Goal: Task Accomplishment & Management: Manage account settings

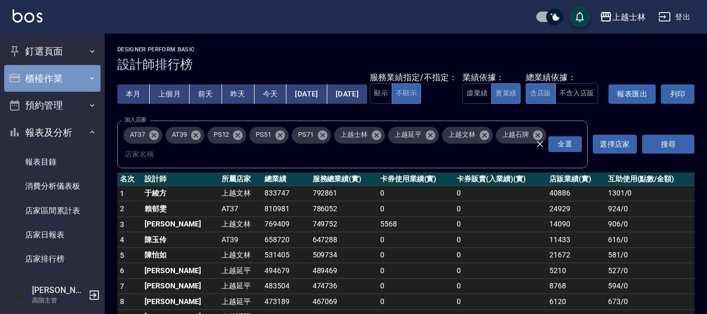
drag, startPoint x: 64, startPoint y: 77, endPoint x: 63, endPoint y: 82, distance: 6.0
click at [64, 77] on button "櫃檯作業" at bounding box center [52, 78] width 96 height 27
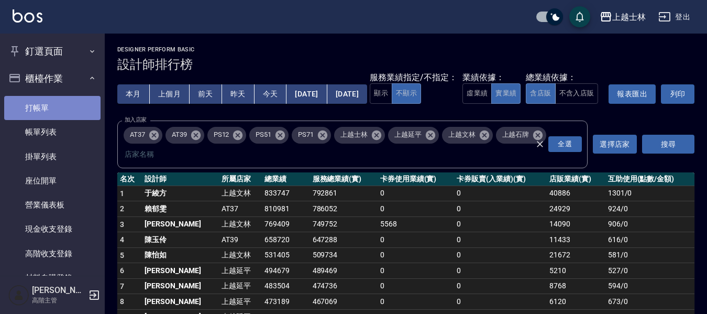
click at [60, 114] on link "打帳單" at bounding box center [52, 108] width 96 height 24
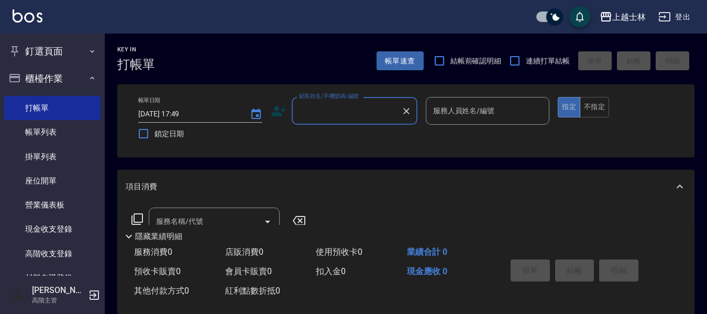
click at [460, 112] on div "服務人員姓名/編號 服務人員姓名/編號" at bounding box center [488, 111] width 124 height 28
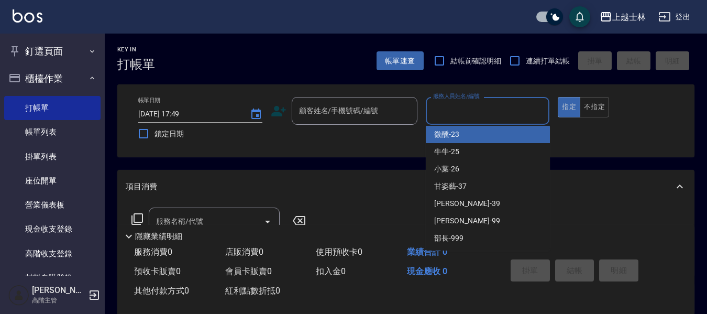
scroll to position [194, 0]
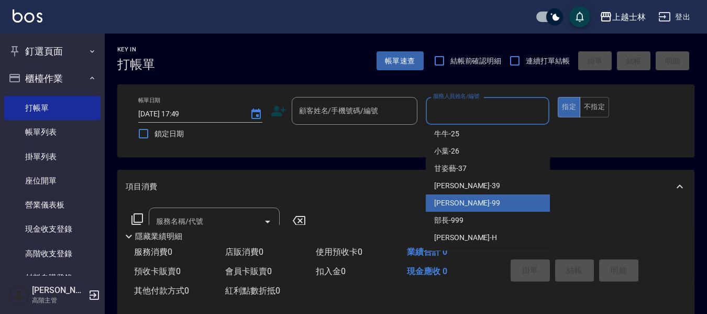
click at [468, 211] on div "[PERSON_NAME] -99" at bounding box center [488, 202] width 124 height 17
type input "[PERSON_NAME]-99"
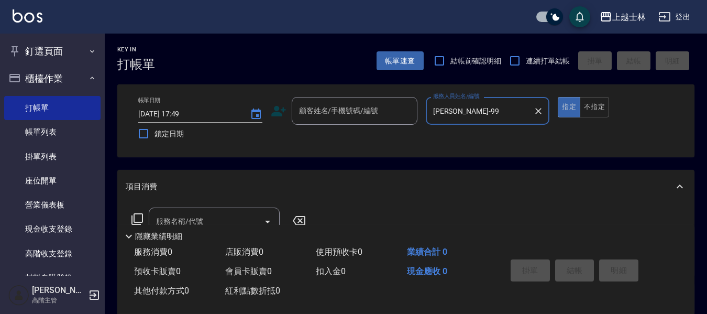
click at [447, 166] on div "Key In 打帳單 帳單速查 結帳前確認明細 連續打單結帳 掛單 結帳 明細 帳單日期 [DATE] 17:49 鎖定日期 顧客姓名/手機號碼/編號 顧客姓…" at bounding box center [406, 272] width 603 height 477
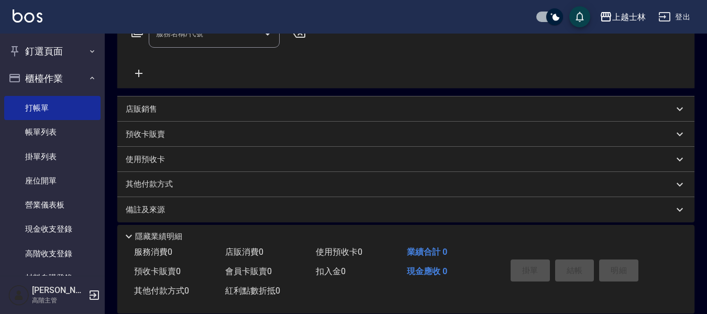
scroll to position [92, 0]
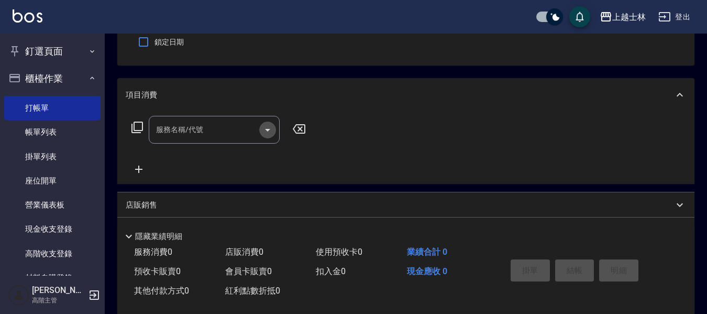
click at [268, 134] on icon "Open" at bounding box center [267, 130] width 13 height 13
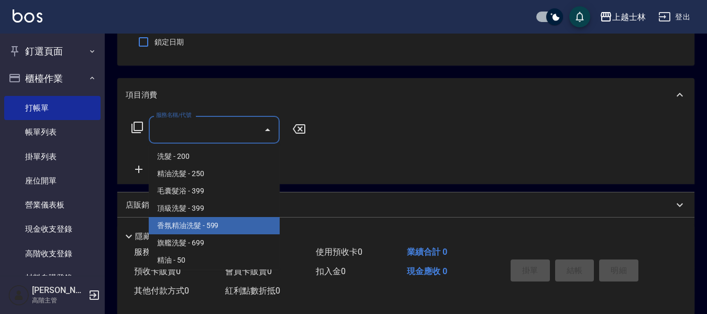
click at [221, 225] on span "香氛精油洗髮 - 599" at bounding box center [214, 225] width 131 height 17
type input "香氛精油洗髮(105)"
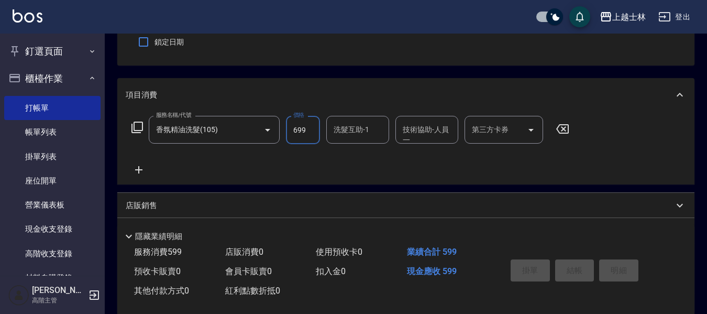
type input "699"
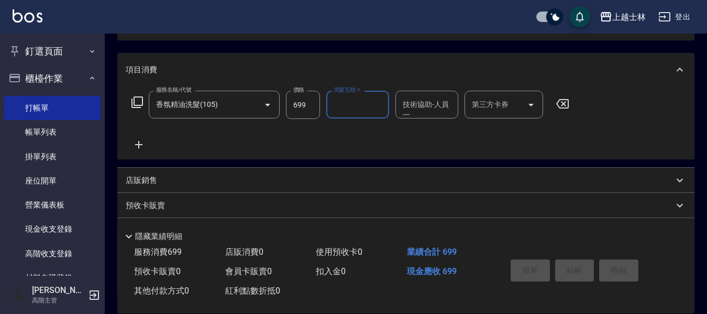
scroll to position [92, 0]
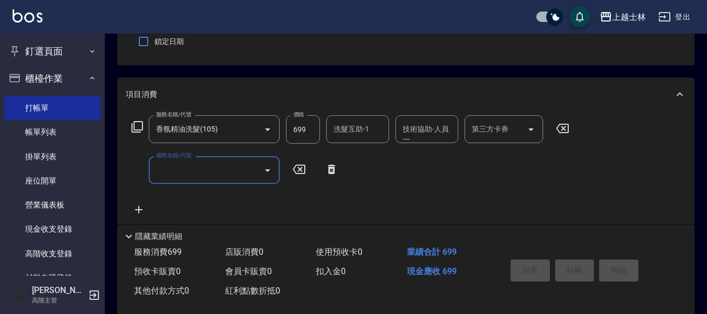
click at [299, 169] on icon at bounding box center [299, 169] width 13 height 9
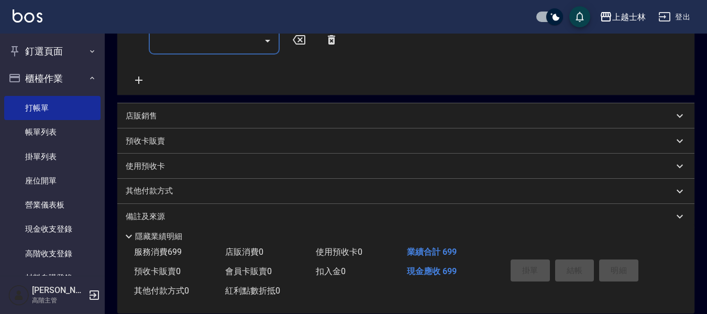
scroll to position [237, 0]
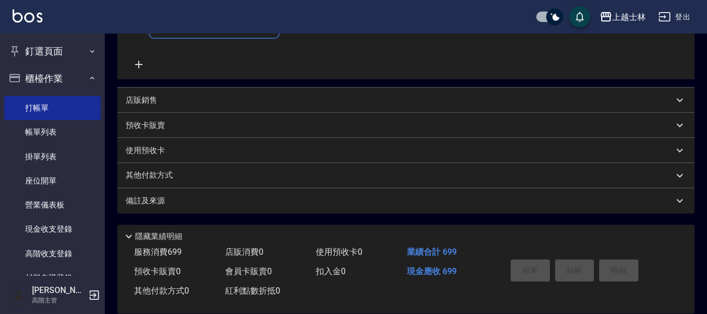
click at [128, 235] on icon at bounding box center [129, 236] width 13 height 13
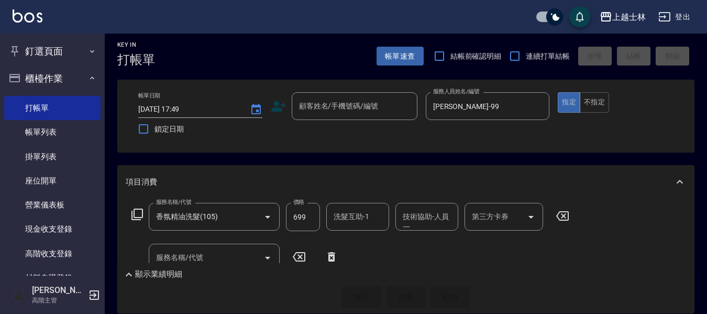
scroll to position [0, 0]
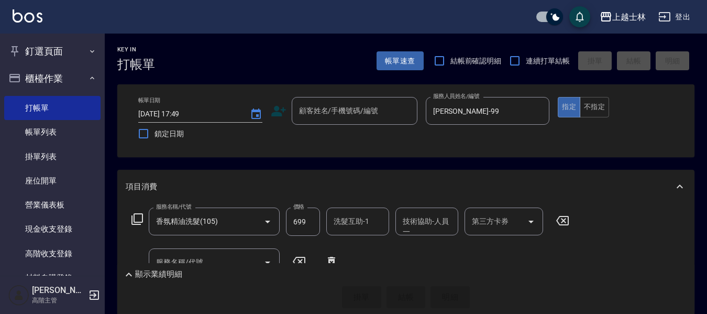
click at [298, 259] on icon at bounding box center [299, 261] width 26 height 13
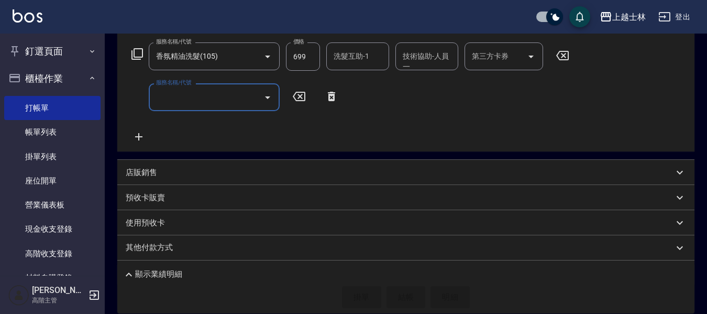
scroll to position [194, 0]
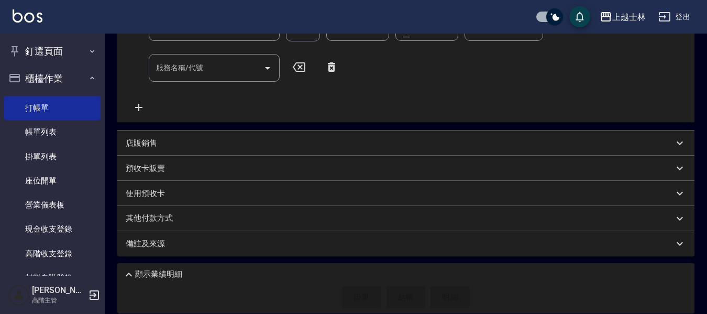
click at [298, 68] on icon at bounding box center [299, 67] width 26 height 13
click at [331, 66] on icon at bounding box center [331, 66] width 7 height 9
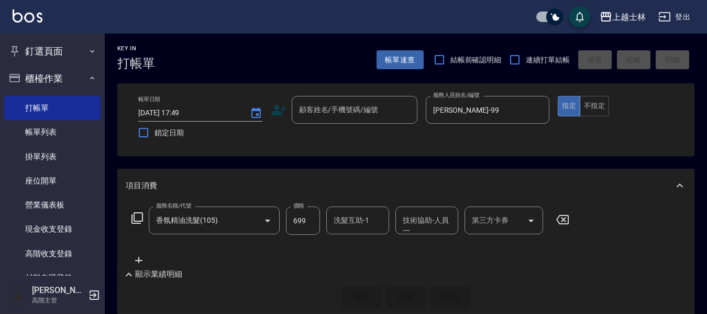
scroll to position [0, 0]
click at [372, 112] on div "顧客姓名/手機號碼/編號 顧客姓名/手機號碼/編號" at bounding box center [355, 111] width 126 height 28
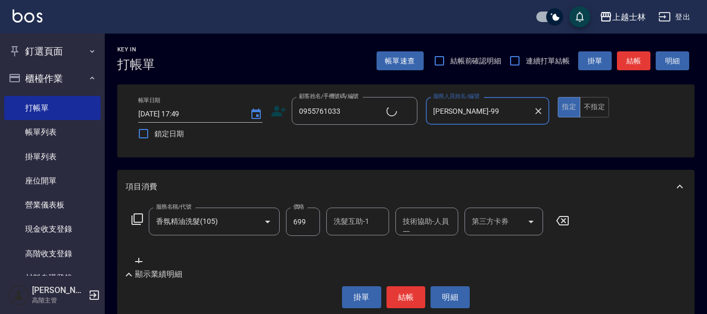
type input "無名字/0955761033/null"
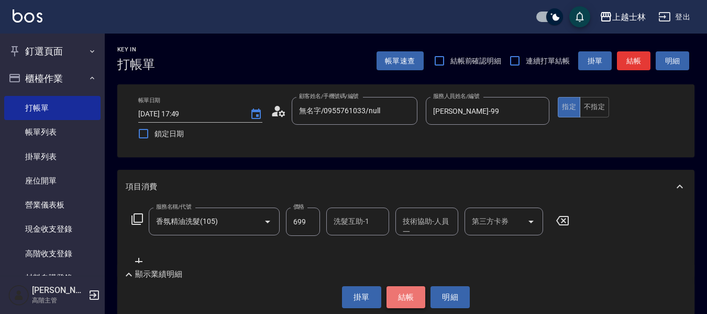
click at [412, 288] on button "結帳" at bounding box center [406, 297] width 39 height 22
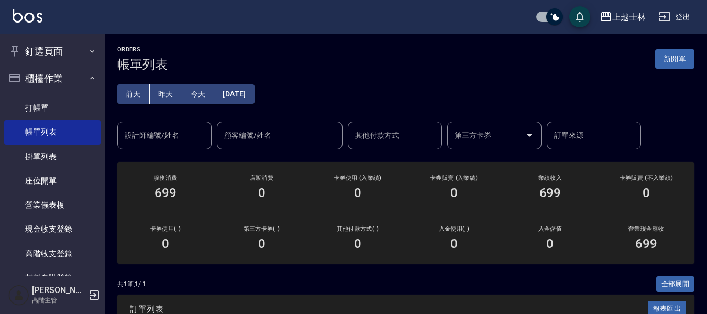
click at [75, 95] on ul "打帳單 帳單列表 掛單列表 座位開單 營業儀表板 現金收支登錄 高階收支登錄 材料自購登錄 每日結帳 排班表 現場電腦打卡 掃碼打卡" at bounding box center [52, 241] width 96 height 299
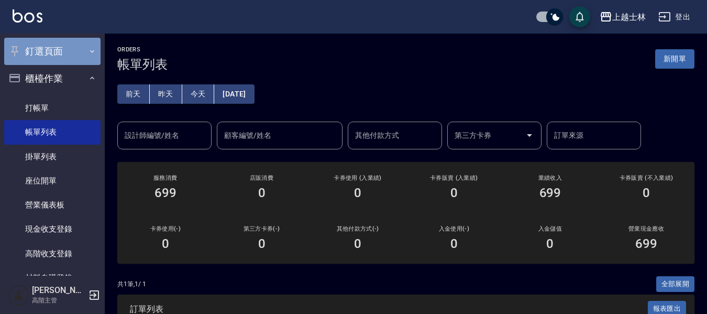
click at [88, 54] on icon "button" at bounding box center [92, 51] width 8 height 8
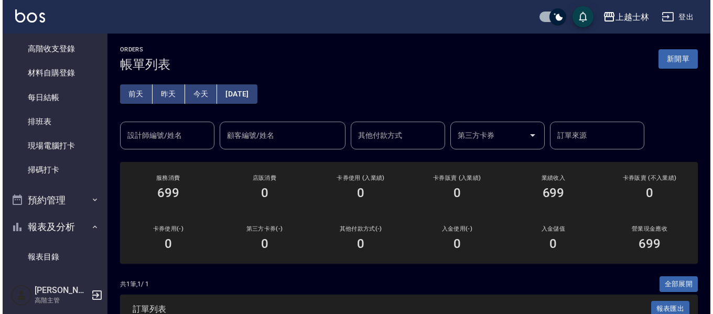
scroll to position [1214, 0]
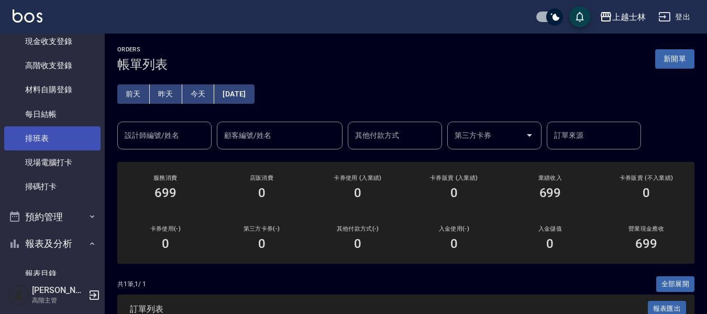
click at [53, 137] on link "排班表" at bounding box center [52, 138] width 96 height 24
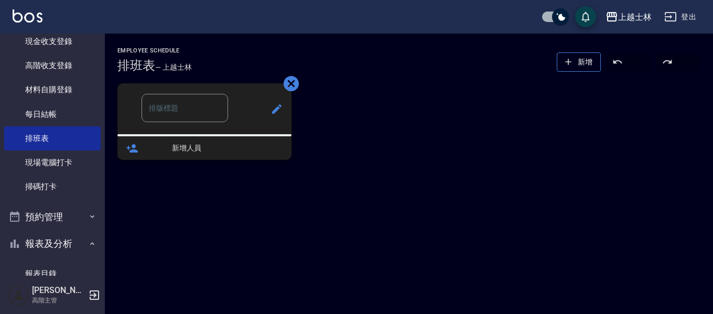
type input "洗髮班"
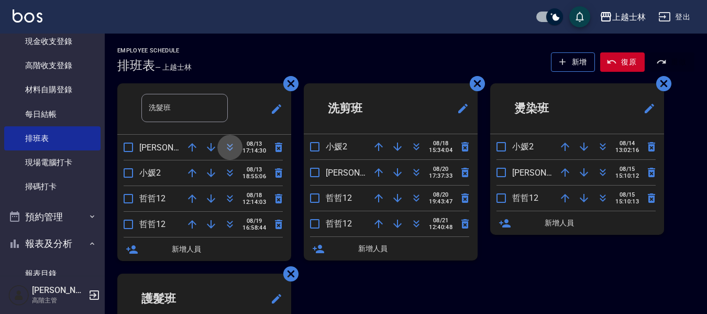
click at [231, 147] on icon "button" at bounding box center [230, 147] width 13 height 13
click at [663, 13] on icon "button" at bounding box center [665, 16] width 12 height 9
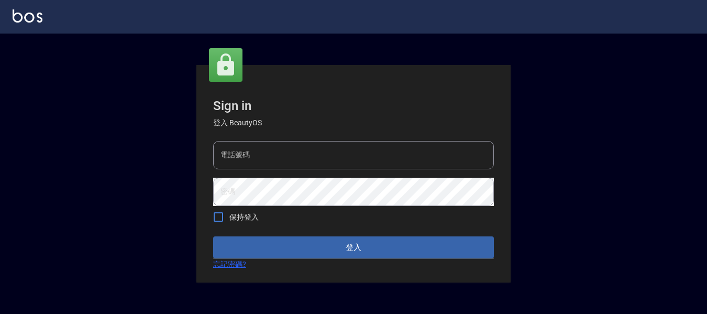
type input "0228891031"
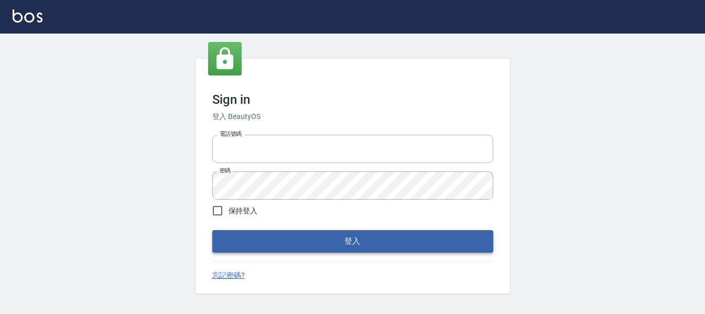
type input "0228891031"
click at [349, 243] on button "登入" at bounding box center [352, 241] width 281 height 22
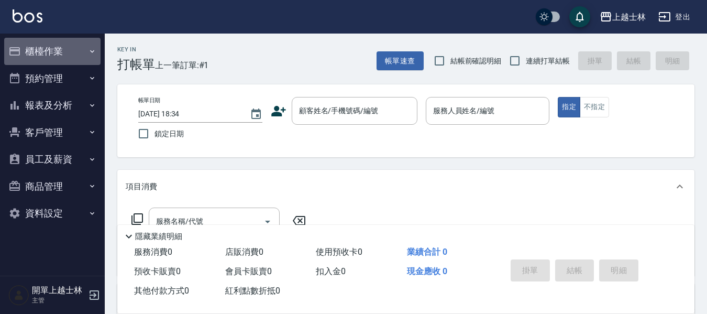
click at [74, 61] on button "櫃檯作業" at bounding box center [52, 51] width 96 height 27
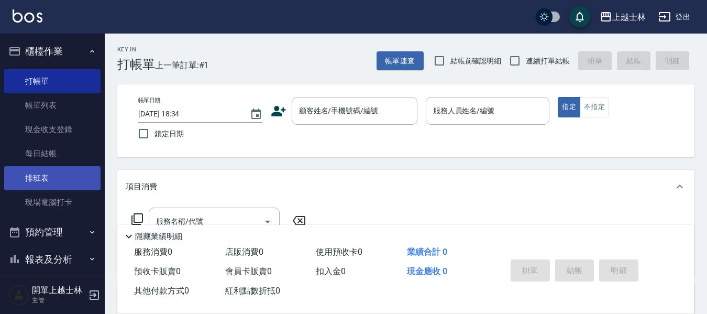
click at [74, 181] on link "排班表" at bounding box center [52, 178] width 96 height 24
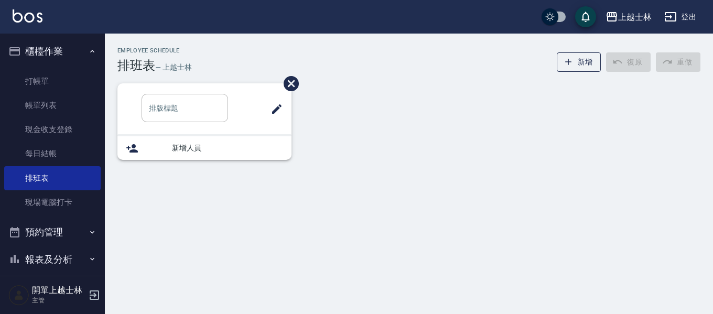
type input "洗髮班"
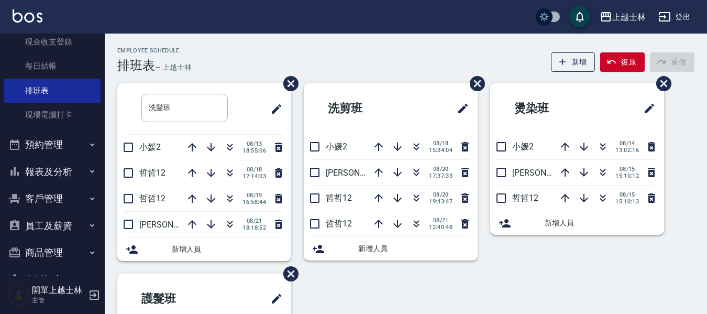
scroll to position [117, 0]
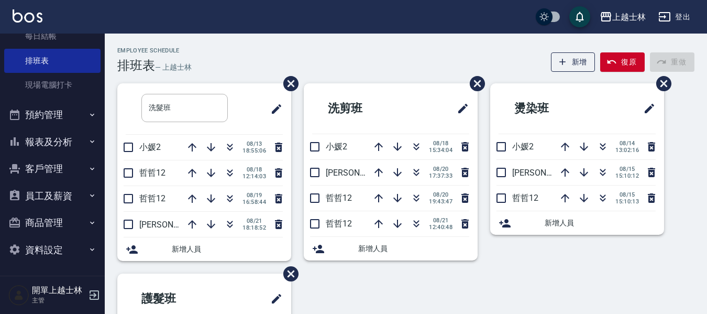
drag, startPoint x: 65, startPoint y: 135, endPoint x: 64, endPoint y: 160, distance: 24.6
click at [65, 135] on button "報表及分析" at bounding box center [52, 141] width 96 height 27
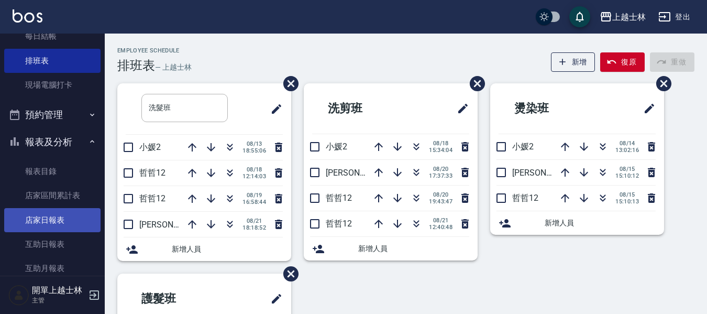
scroll to position [275, 0]
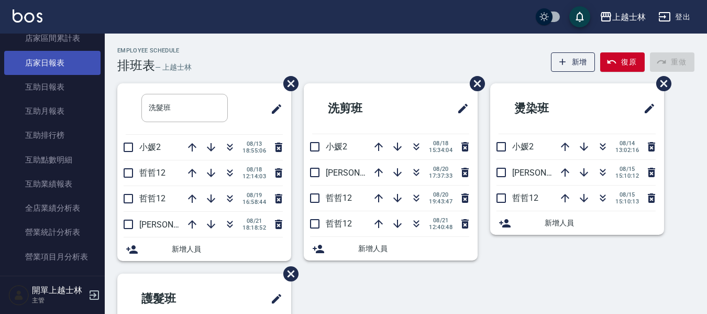
click at [60, 63] on link "店家日報表" at bounding box center [52, 63] width 96 height 24
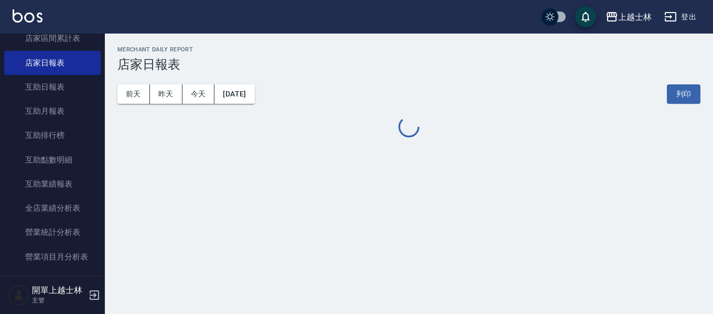
click at [230, 96] on button "[DATE]" at bounding box center [234, 93] width 40 height 19
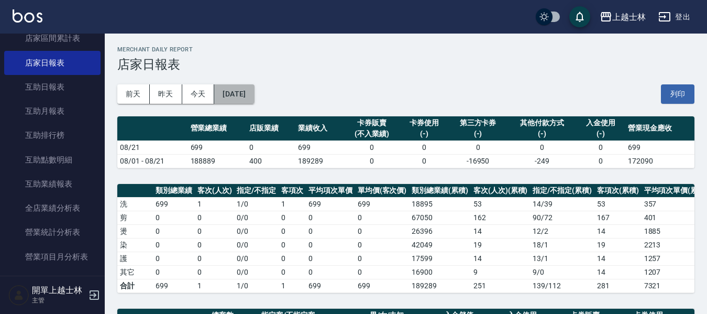
click at [238, 85] on button "[DATE]" at bounding box center [234, 93] width 40 height 19
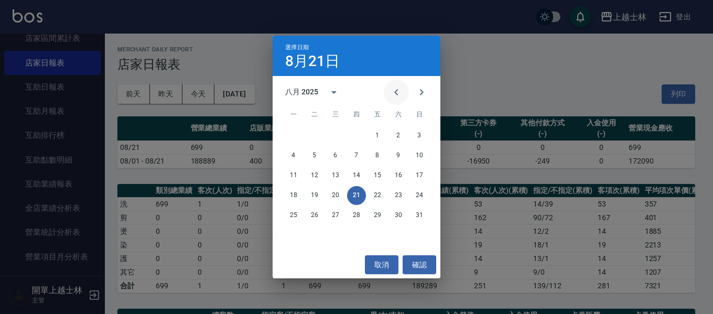
click at [395, 91] on icon "Previous month" at bounding box center [396, 92] width 13 height 13
click at [315, 135] on button "1" at bounding box center [314, 135] width 19 height 19
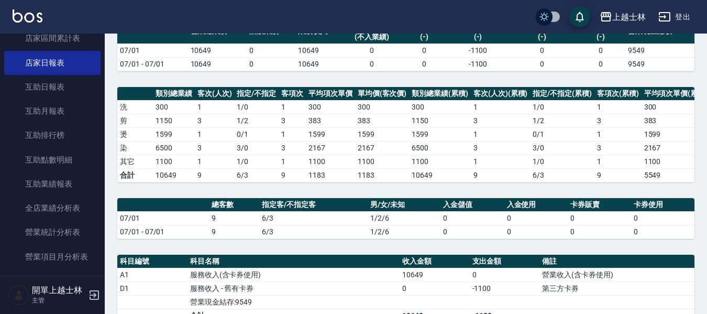
scroll to position [105, 0]
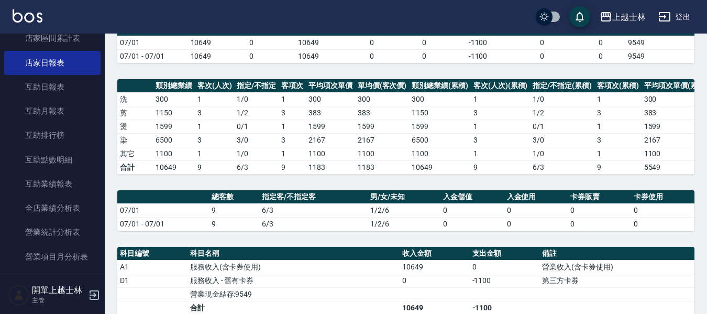
drag, startPoint x: 198, startPoint y: 138, endPoint x: 194, endPoint y: 130, distance: 8.9
click at [198, 138] on td "3" at bounding box center [215, 140] width 40 height 14
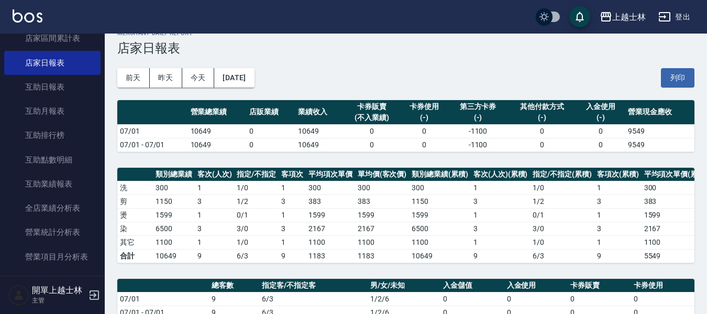
scroll to position [0, 0]
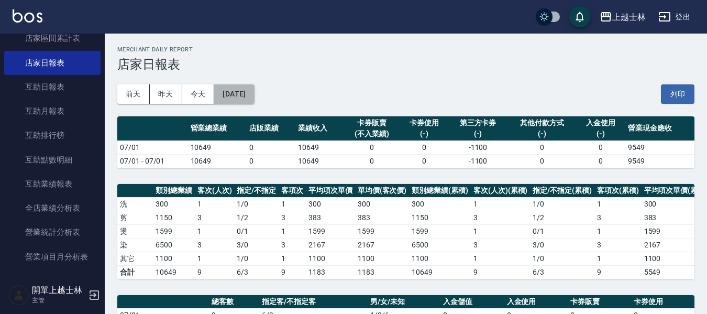
drag, startPoint x: 239, startPoint y: 88, endPoint x: 245, endPoint y: 89, distance: 5.3
click at [245, 89] on button "2025/07/01" at bounding box center [234, 93] width 40 height 19
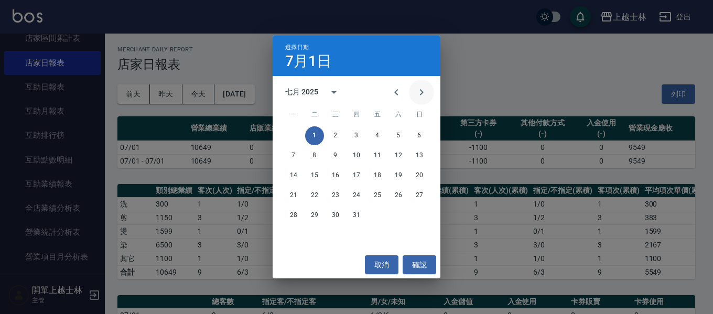
click at [420, 90] on icon "Next month" at bounding box center [422, 92] width 4 height 6
click at [378, 133] on button "1" at bounding box center [377, 135] width 19 height 19
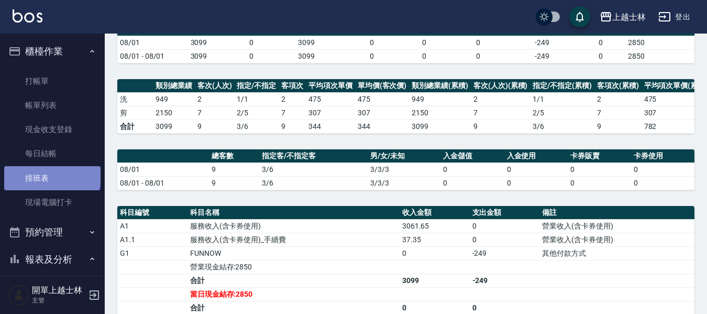
click at [51, 174] on link "排班表" at bounding box center [52, 178] width 96 height 24
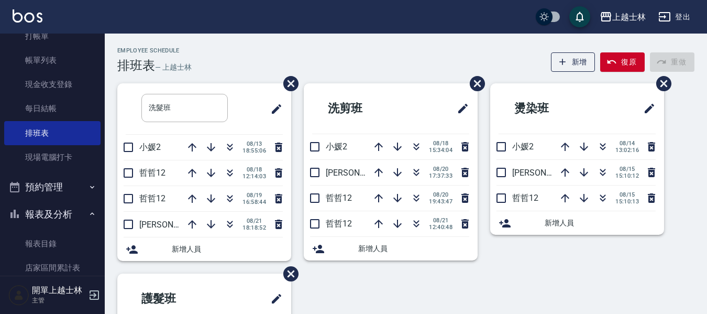
scroll to position [52, 0]
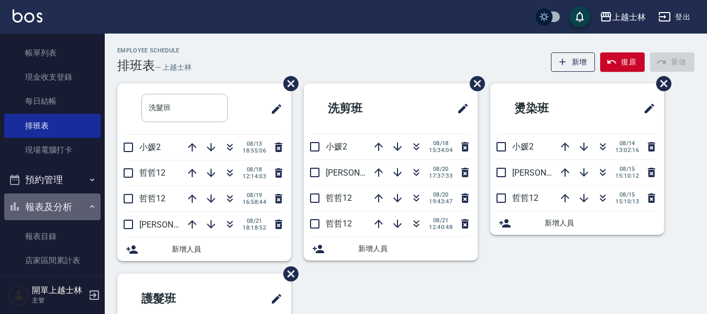
click at [60, 206] on button "報表及分析" at bounding box center [52, 206] width 96 height 27
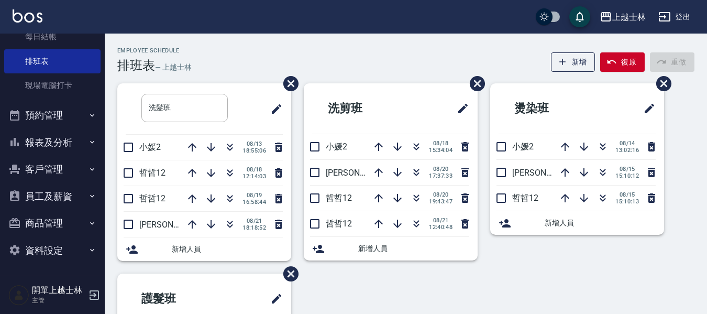
scroll to position [117, 0]
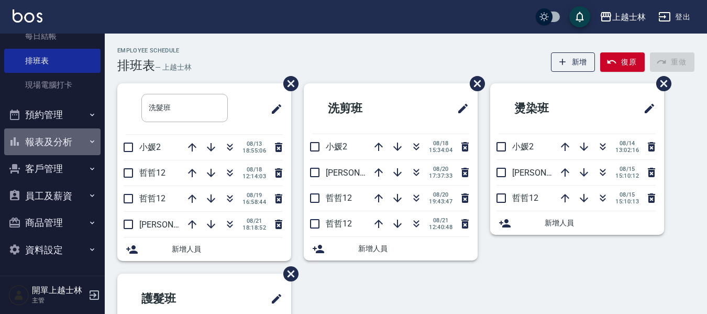
click at [71, 142] on button "報表及分析" at bounding box center [52, 141] width 96 height 27
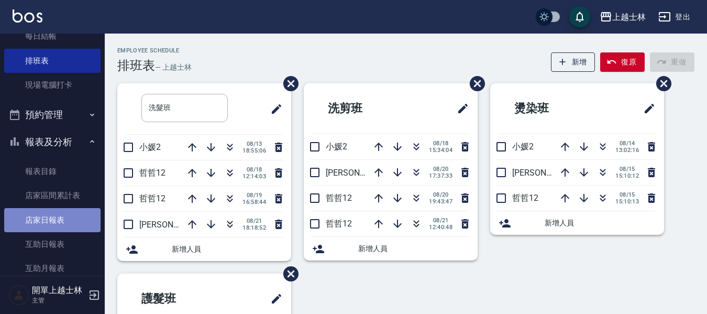
click at [73, 216] on link "店家日報表" at bounding box center [52, 220] width 96 height 24
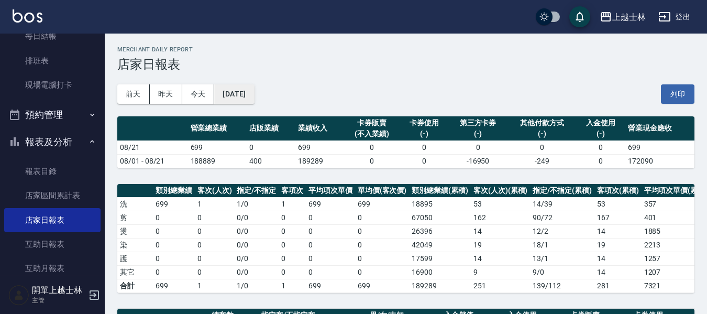
click at [245, 99] on button "[DATE]" at bounding box center [234, 93] width 40 height 19
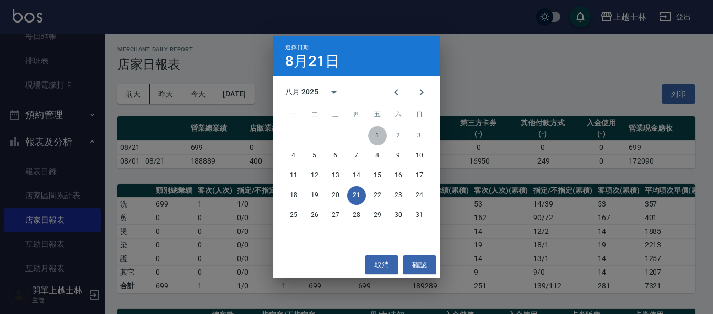
click at [378, 136] on button "1" at bounding box center [377, 135] width 19 height 19
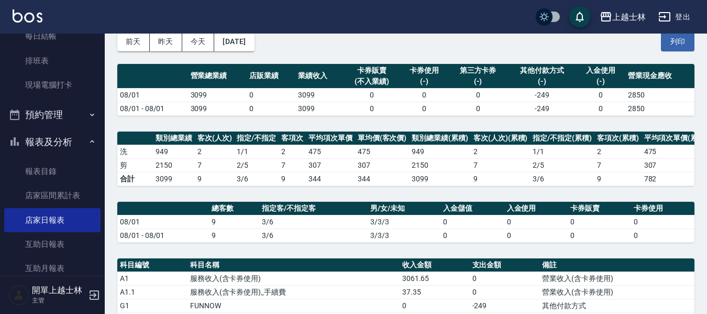
scroll to position [105, 0]
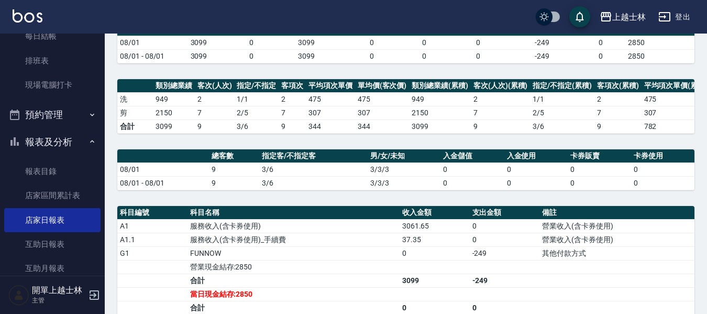
click at [203, 74] on div "上越士林 2025-08-01 店家日報表 列印時間： 2025-08-21-18:54 Merchant Daily Report 店家日報表 前天 昨天 …" at bounding box center [406, 217] width 603 height 577
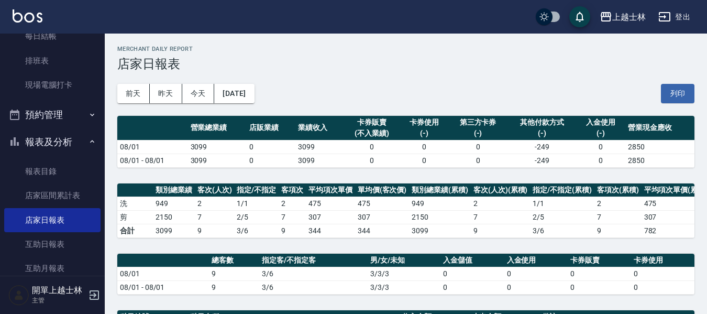
scroll to position [0, 0]
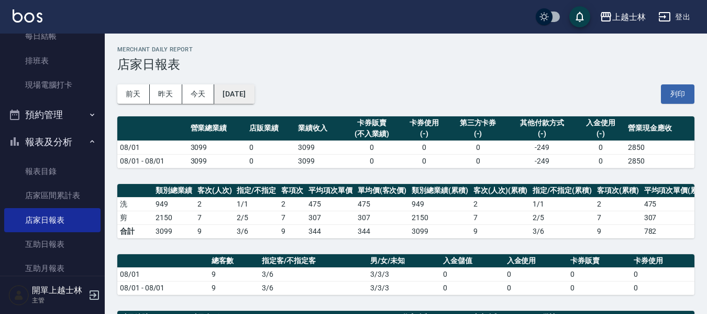
click at [254, 90] on button "2025/08/01" at bounding box center [234, 93] width 40 height 19
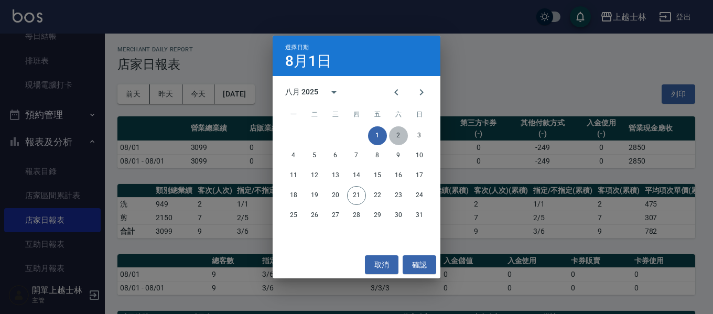
click at [401, 135] on button "2" at bounding box center [398, 135] width 19 height 19
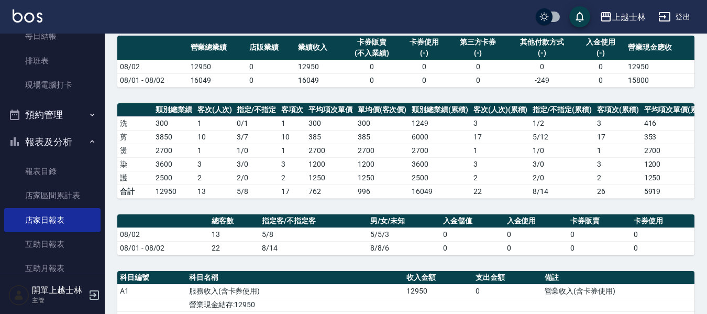
scroll to position [105, 0]
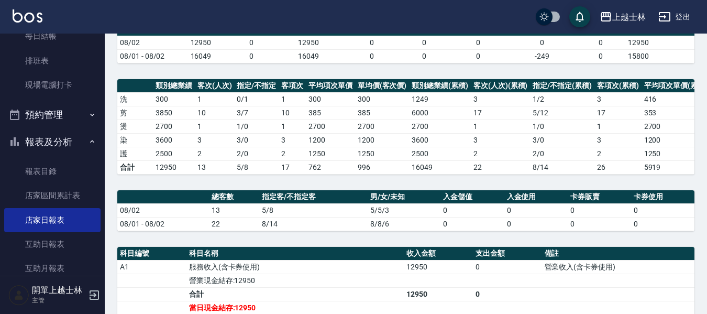
click at [217, 201] on th "總客數" at bounding box center [234, 197] width 50 height 14
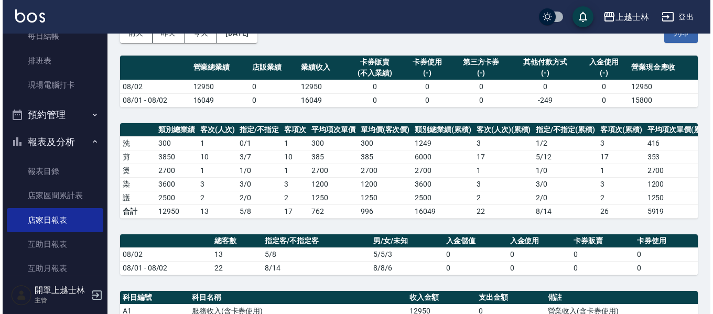
scroll to position [52, 0]
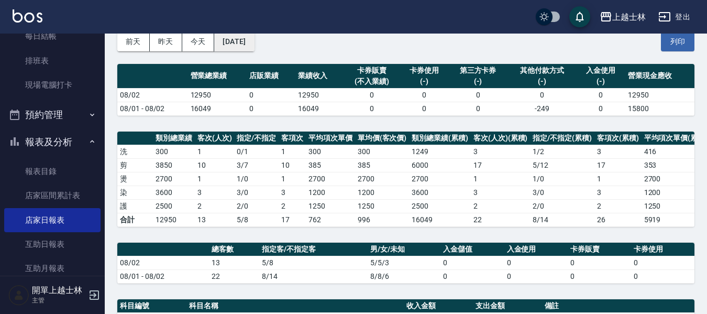
click at [253, 43] on button "2025/08/02" at bounding box center [234, 41] width 40 height 19
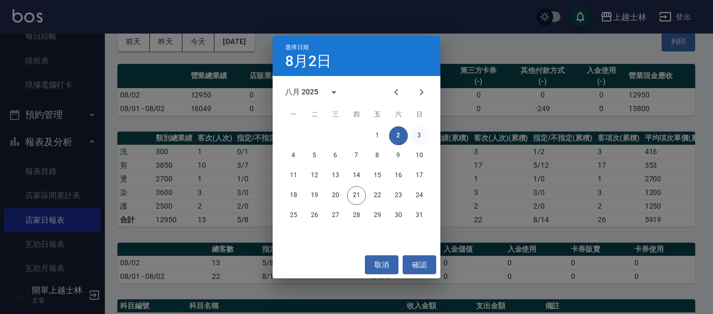
click at [419, 135] on button "3" at bounding box center [419, 135] width 19 height 19
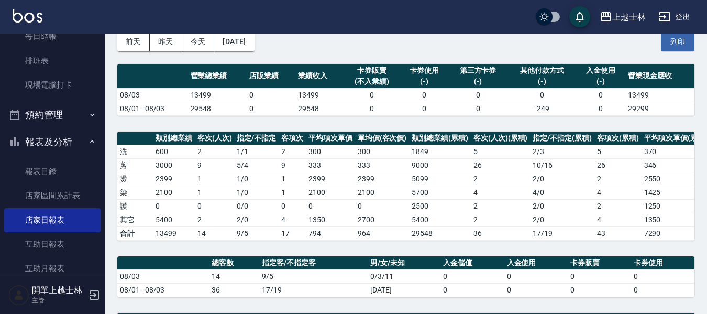
scroll to position [105, 0]
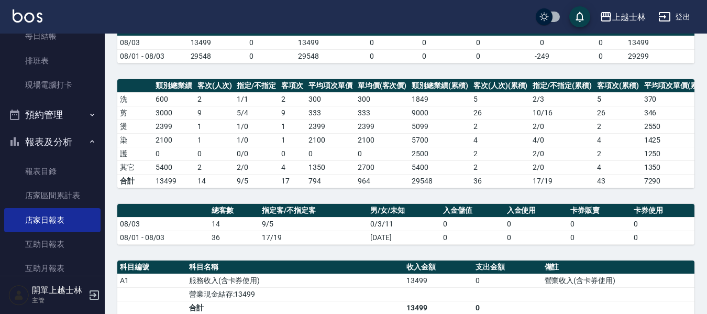
click at [264, 79] on th "指定/不指定" at bounding box center [256, 86] width 45 height 14
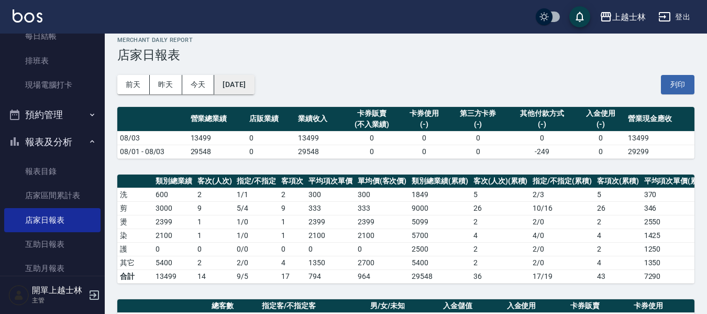
scroll to position [0, 0]
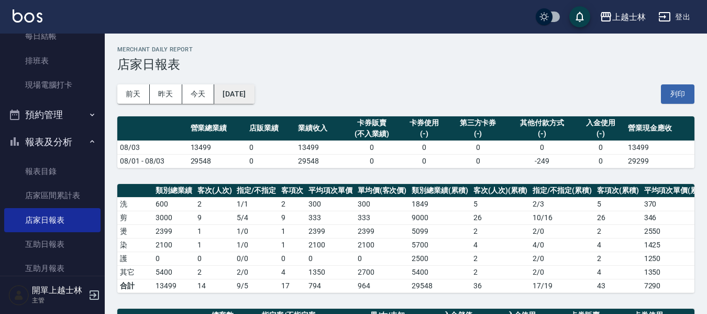
click at [244, 88] on button "2025/08/03" at bounding box center [234, 93] width 40 height 19
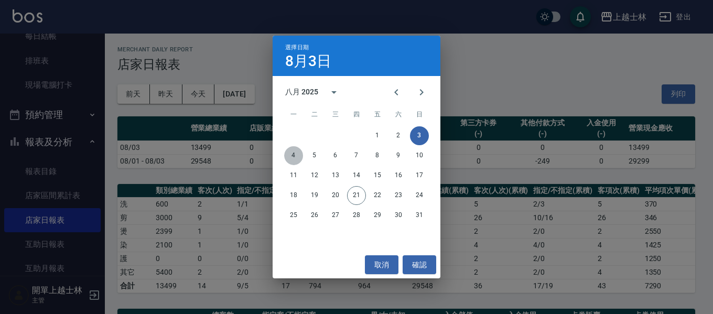
click at [296, 154] on button "4" at bounding box center [293, 155] width 19 height 19
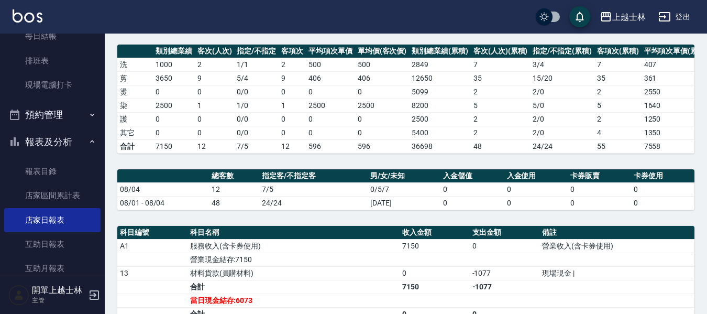
scroll to position [157, 0]
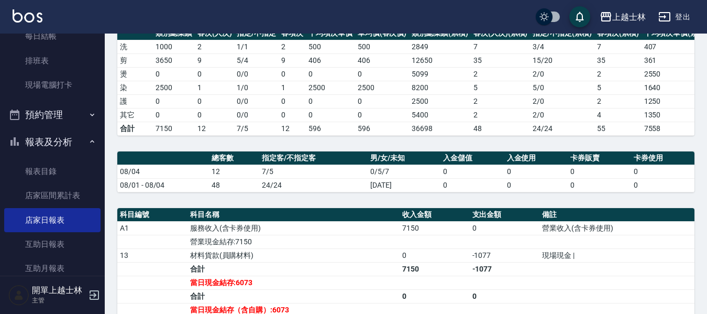
click at [252, 145] on div "上越士林 2025-08-04 店家日報表 列印時間： 2025-08-21-18:56 Merchant Daily Report 店家日報表 前天 昨天 …" at bounding box center [406, 185] width 603 height 618
drag, startPoint x: 153, startPoint y: 132, endPoint x: 179, endPoint y: 131, distance: 25.7
click at [153, 132] on td "7150" at bounding box center [174, 129] width 42 height 14
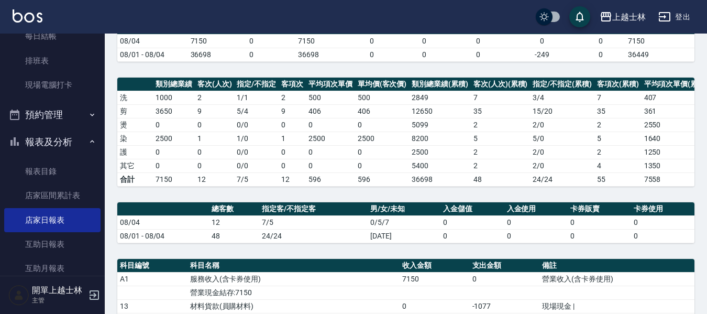
scroll to position [0, 0]
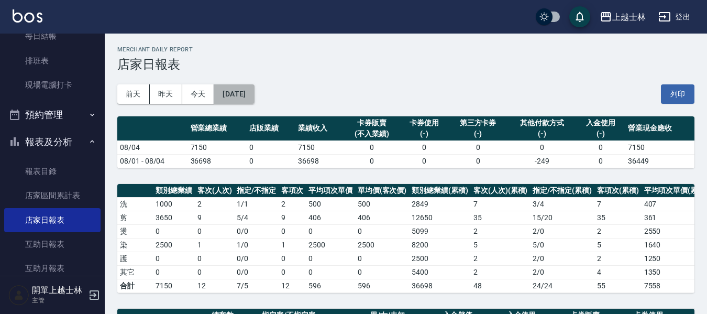
click at [254, 91] on button "2025/08/04" at bounding box center [234, 93] width 40 height 19
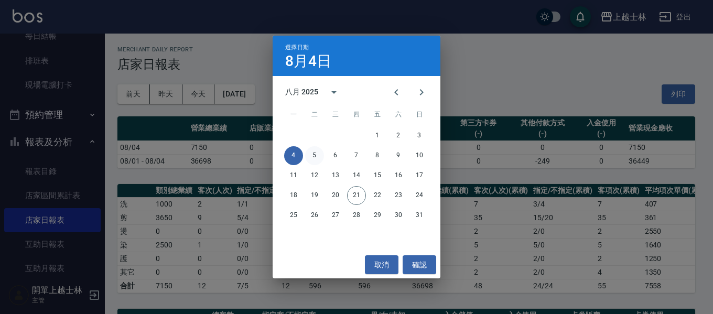
click at [316, 150] on button "5" at bounding box center [314, 155] width 19 height 19
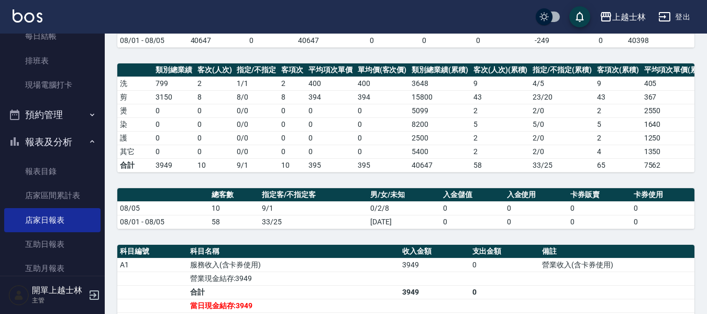
scroll to position [105, 0]
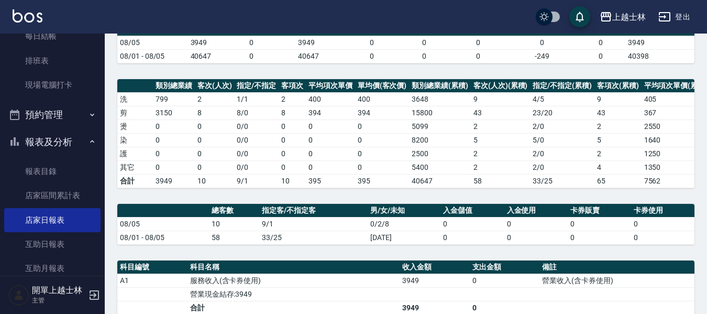
click at [169, 133] on td "0" at bounding box center [174, 140] width 42 height 14
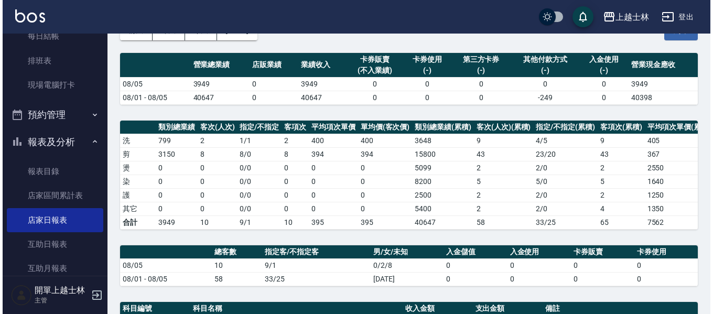
scroll to position [52, 0]
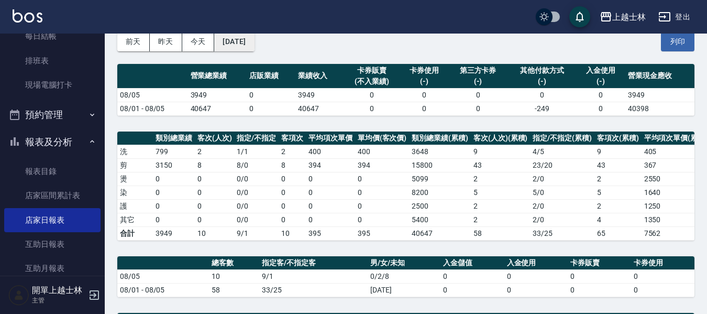
click at [254, 41] on button "2025/08/05" at bounding box center [234, 41] width 40 height 19
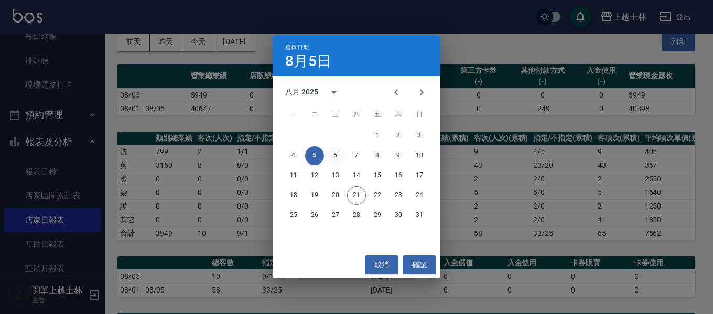
click at [338, 154] on button "6" at bounding box center [335, 155] width 19 height 19
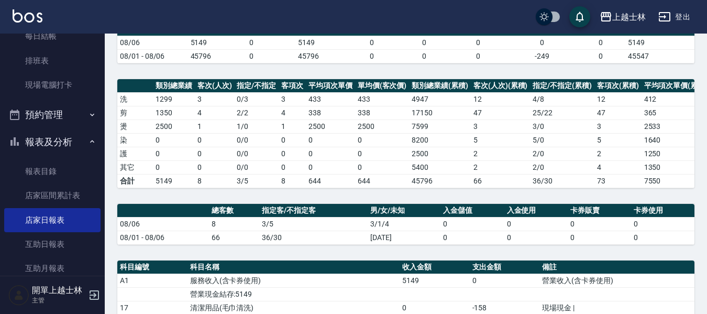
scroll to position [157, 0]
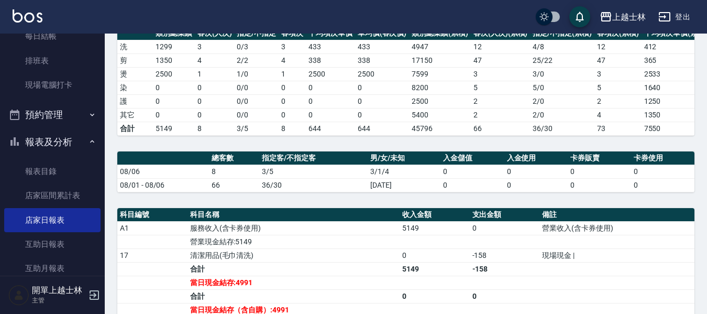
drag, startPoint x: 271, startPoint y: 225, endPoint x: 266, endPoint y: 203, distance: 22.5
click at [271, 222] on th "科目名稱" at bounding box center [294, 215] width 212 height 14
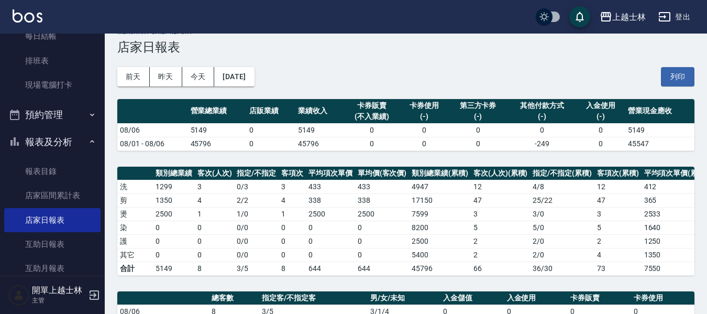
scroll to position [0, 0]
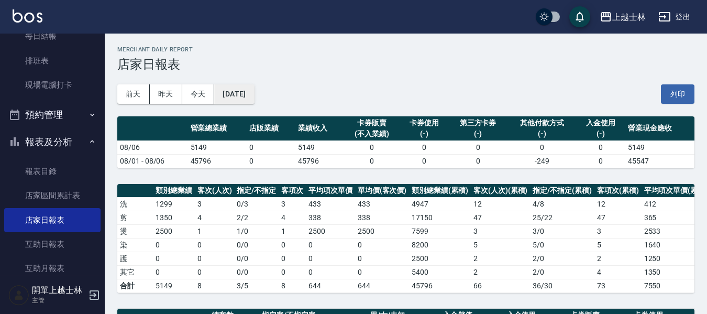
click at [250, 96] on button "2025/08/06" at bounding box center [234, 93] width 40 height 19
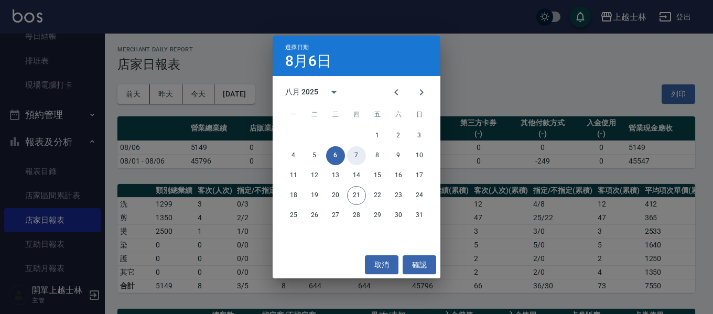
click at [357, 154] on button "7" at bounding box center [356, 155] width 19 height 19
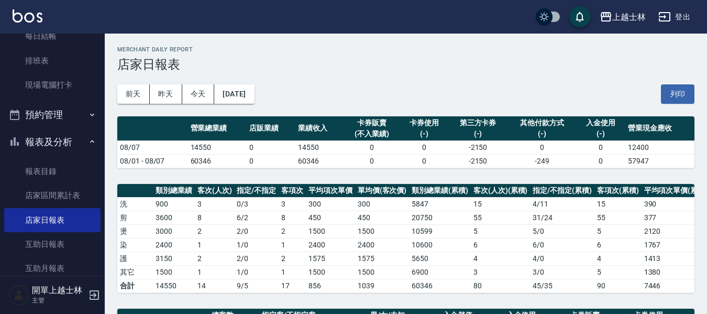
click at [408, 159] on td "0" at bounding box center [424, 161] width 49 height 14
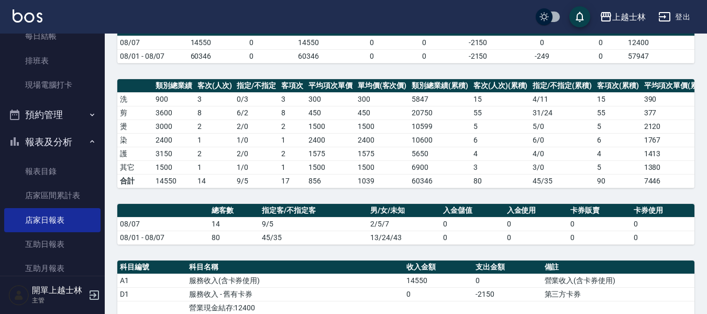
scroll to position [157, 0]
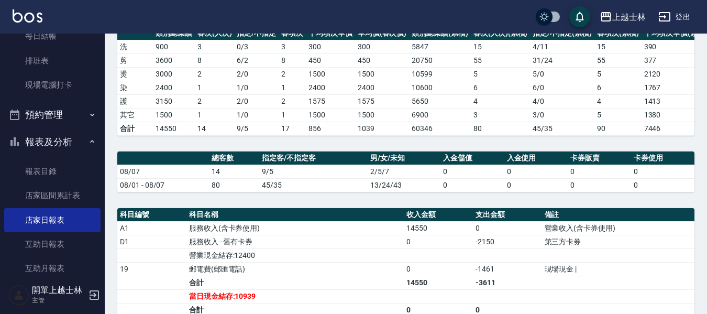
click at [287, 203] on div "上越士林 2025-08-07 店家日報表 列印時間： 2025-08-21-18:59 Merchant Daily Report 店家日報表 前天 昨天 …" at bounding box center [406, 192] width 603 height 632
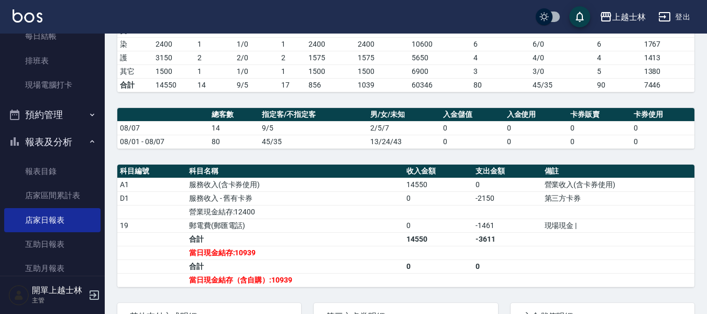
scroll to position [210, 0]
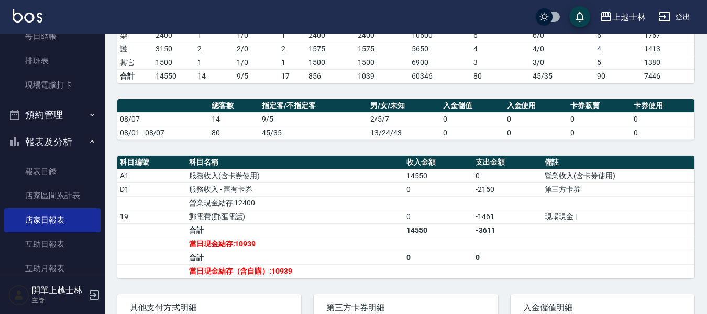
click at [211, 92] on div "上越士林 2025-08-07 店家日報表 列印時間： 2025-08-21-18:59 Merchant Daily Report 店家日報表 前天 昨天 …" at bounding box center [406, 140] width 603 height 632
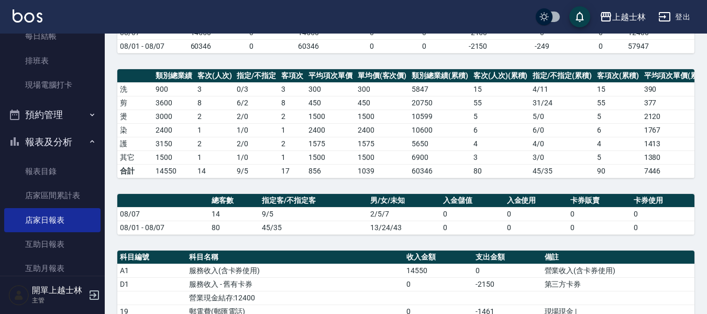
scroll to position [0, 0]
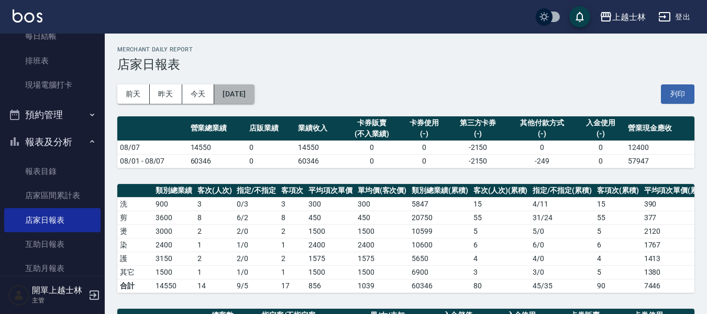
click at [227, 90] on button "2025/08/07" at bounding box center [234, 93] width 40 height 19
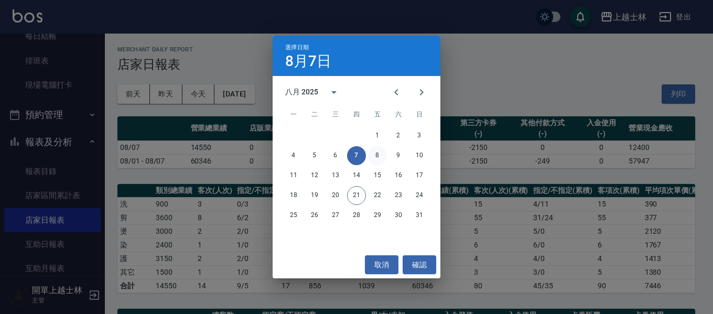
click at [379, 151] on button "8" at bounding box center [377, 155] width 19 height 19
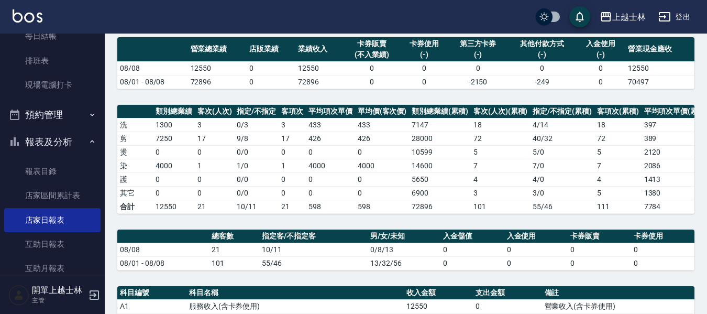
scroll to position [105, 0]
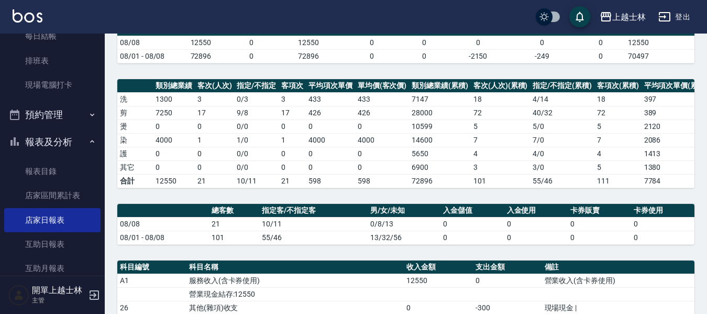
click at [237, 202] on div "上越士林 2025-08-08 店家日報表 列印時間： 2025-08-21-19:01 Merchant Daily Report 店家日報表 前天 昨天 …" at bounding box center [406, 238] width 603 height 618
click at [207, 113] on tbody "洗 1300 3 0 / 3 3 433 433 7147 18 4 / 14 18 397 397 剪 7250 17 9 / 8 17 426 426 2…" at bounding box center [451, 139] width 668 height 95
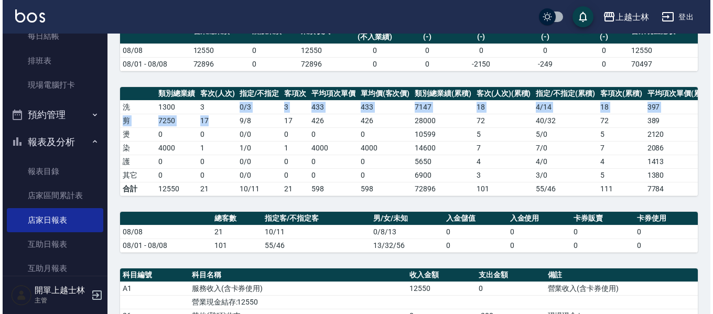
scroll to position [52, 0]
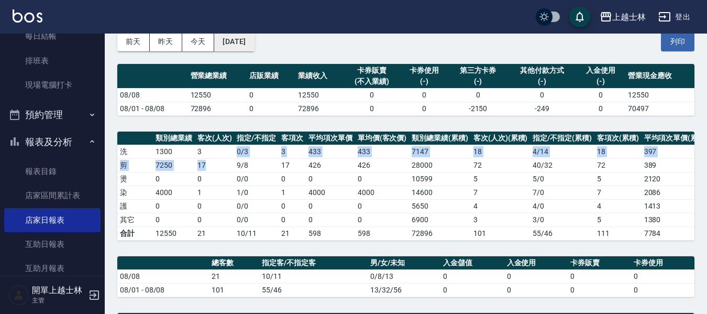
click at [232, 48] on button "2025/08/08" at bounding box center [234, 41] width 40 height 19
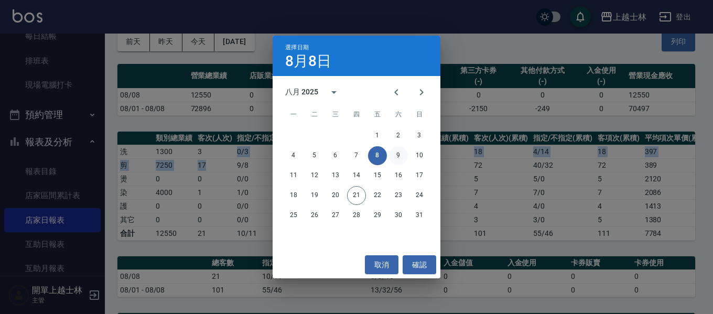
click at [397, 153] on button "9" at bounding box center [398, 155] width 19 height 19
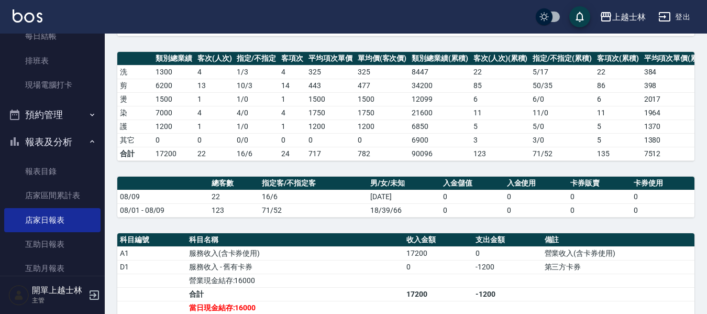
scroll to position [157, 0]
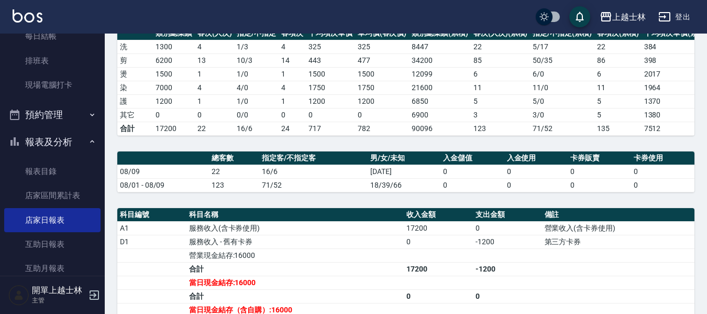
click at [265, 192] on td "71/52" at bounding box center [313, 185] width 108 height 14
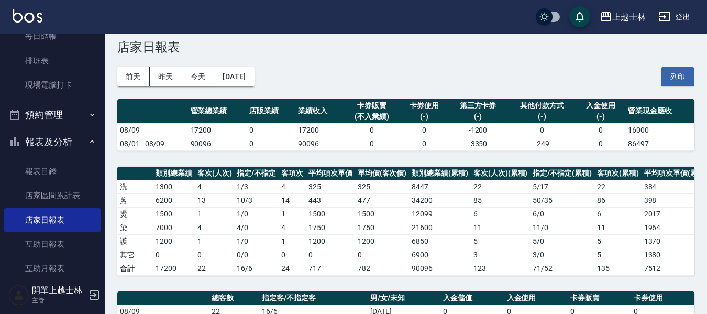
scroll to position [0, 0]
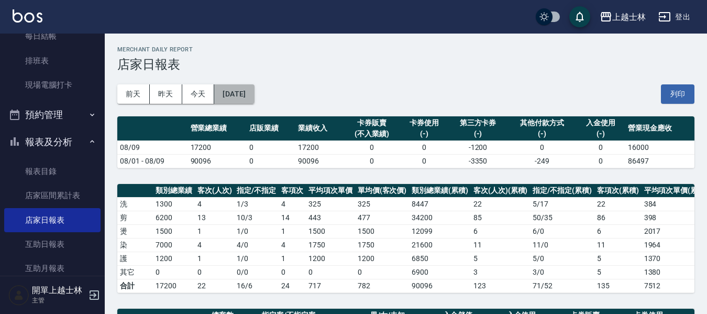
click at [254, 95] on button "2025/08/09" at bounding box center [234, 93] width 40 height 19
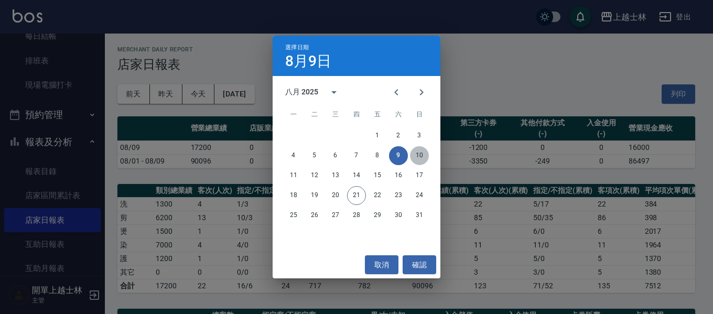
click at [423, 153] on button "10" at bounding box center [419, 155] width 19 height 19
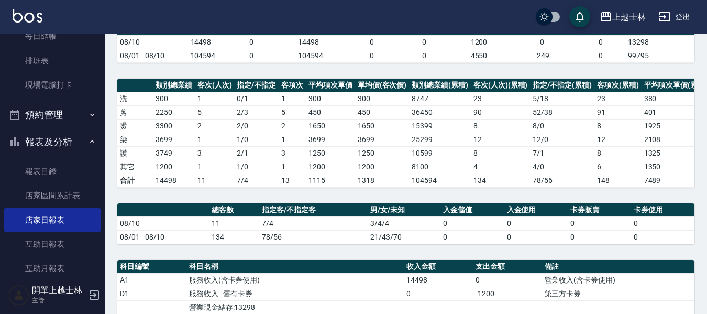
scroll to position [105, 0]
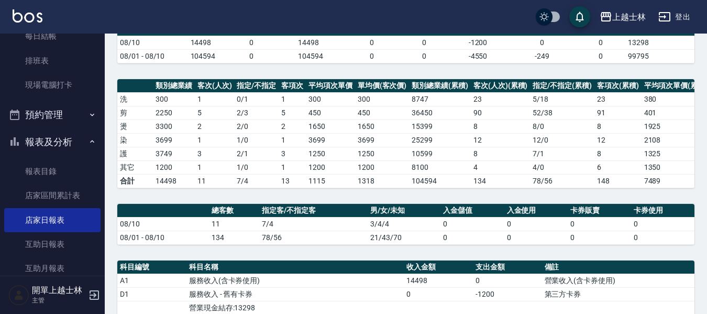
click at [283, 228] on td "7/4" at bounding box center [313, 224] width 108 height 14
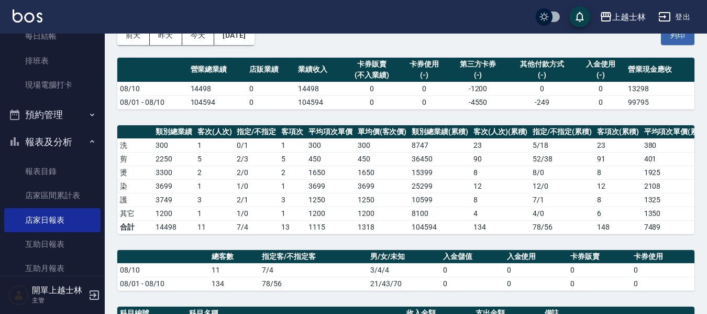
scroll to position [0, 0]
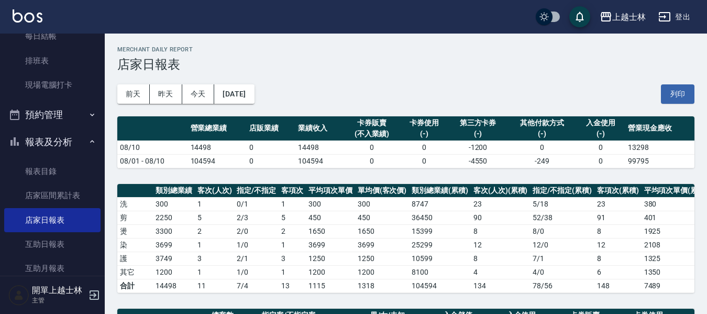
click at [269, 168] on table "營業總業績 店販業績 業績收入 卡券販賣 (不入業績) 卡券使用 (-) 第三方卡券 (-) 其他付款方式 (-) 入金使用 (-) 營業現金應收 08/10…" at bounding box center [405, 142] width 577 height 52
click at [254, 86] on button "2025/08/10" at bounding box center [234, 93] width 40 height 19
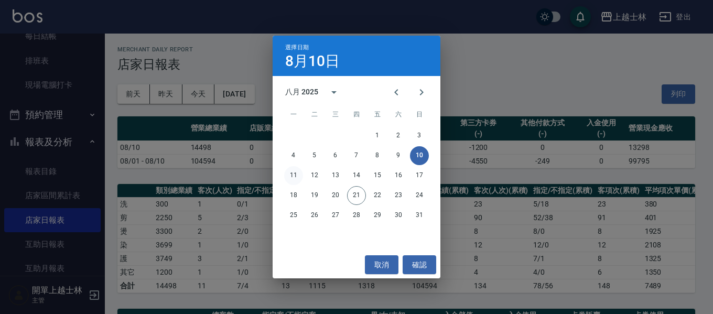
click at [290, 174] on button "11" at bounding box center [293, 175] width 19 height 19
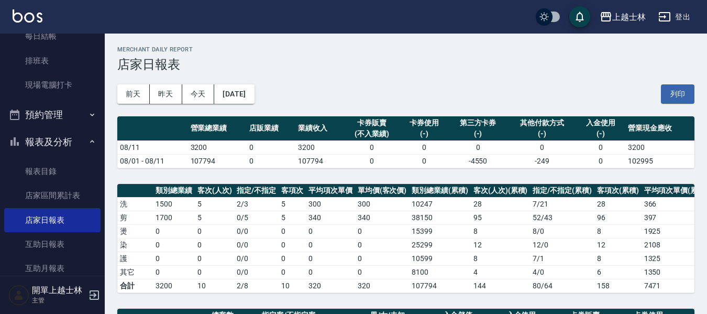
click at [226, 209] on td "5" at bounding box center [215, 204] width 40 height 14
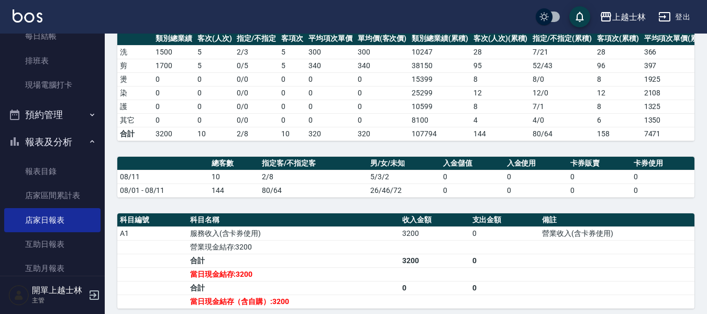
scroll to position [157, 0]
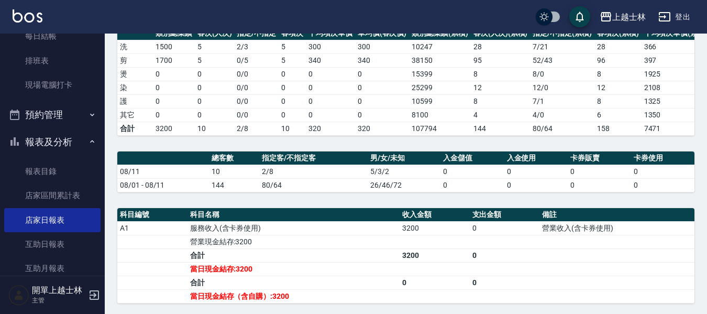
drag, startPoint x: 224, startPoint y: 75, endPoint x: 226, endPoint y: 88, distance: 12.8
click at [224, 75] on td "0" at bounding box center [215, 74] width 40 height 14
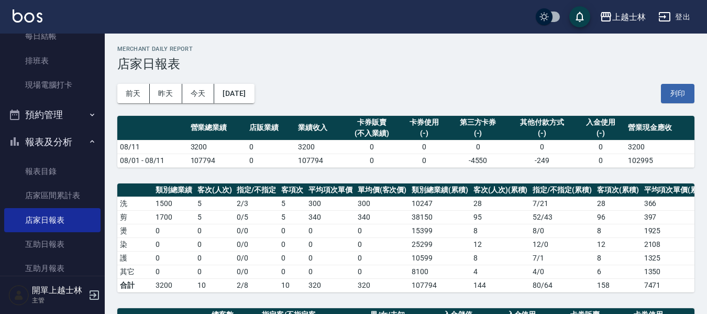
scroll to position [0, 0]
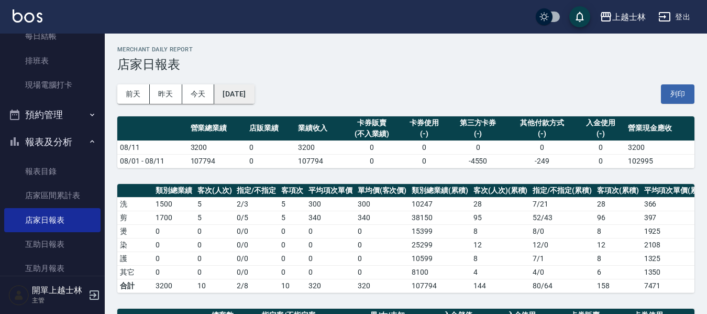
click at [254, 95] on button "2025/08/11" at bounding box center [234, 93] width 40 height 19
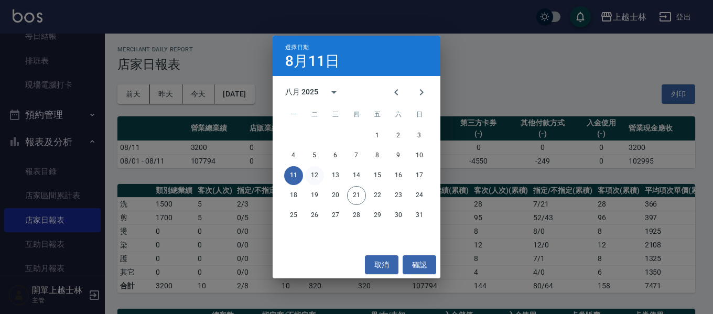
click at [311, 170] on button "12" at bounding box center [314, 175] width 19 height 19
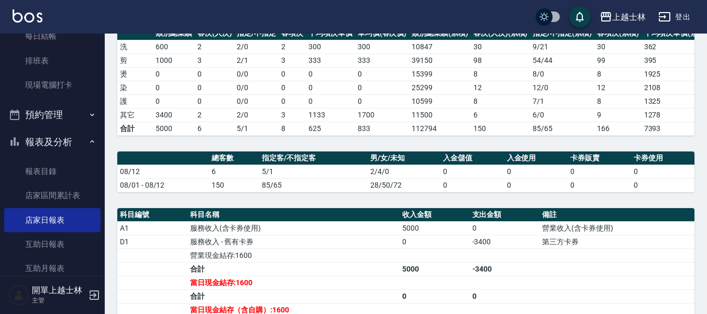
scroll to position [105, 0]
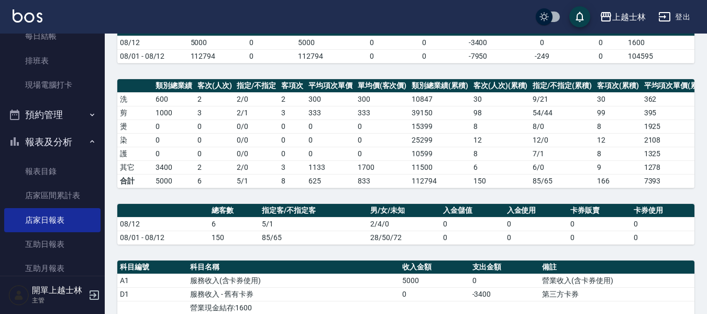
click at [234, 254] on div "上越士林 2025-08-12 店家日報表 列印時間： 2025-08-21-19:05 Merchant Daily Report 店家日報表 前天 昨天 …" at bounding box center [406, 238] width 603 height 618
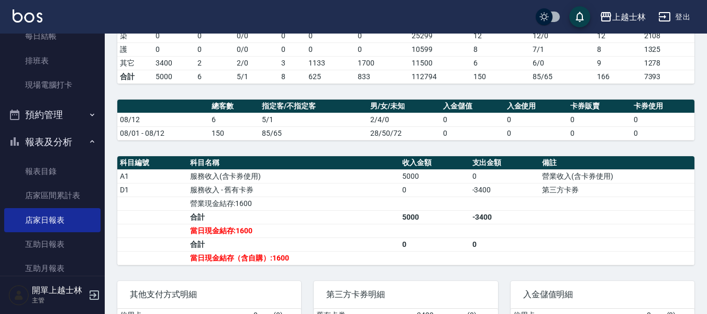
scroll to position [210, 0]
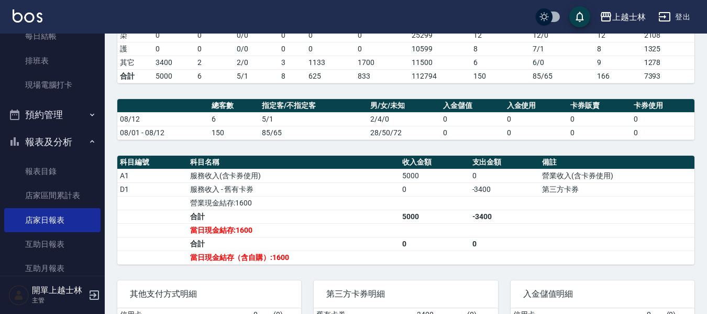
click at [230, 165] on th "科目名稱" at bounding box center [294, 163] width 212 height 14
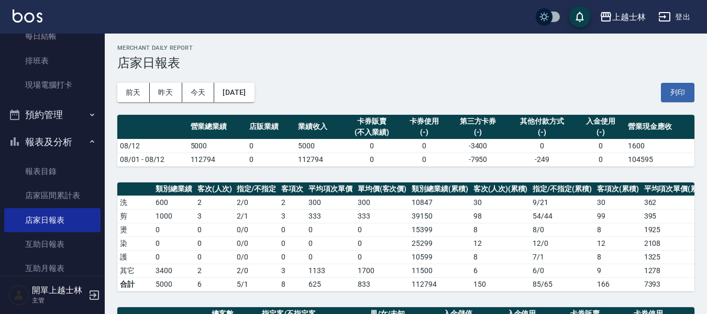
scroll to position [0, 0]
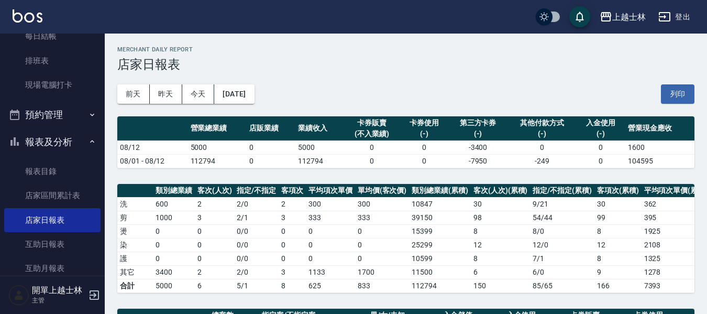
drag, startPoint x: 314, startPoint y: 178, endPoint x: 122, endPoint y: 45, distance: 233.9
click at [241, 88] on button "2025/08/12" at bounding box center [234, 93] width 40 height 19
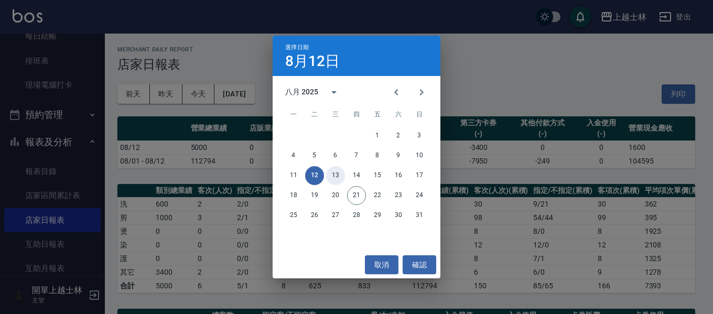
drag, startPoint x: 334, startPoint y: 173, endPoint x: 467, endPoint y: 260, distance: 159.4
click at [335, 174] on button "13" at bounding box center [335, 175] width 19 height 19
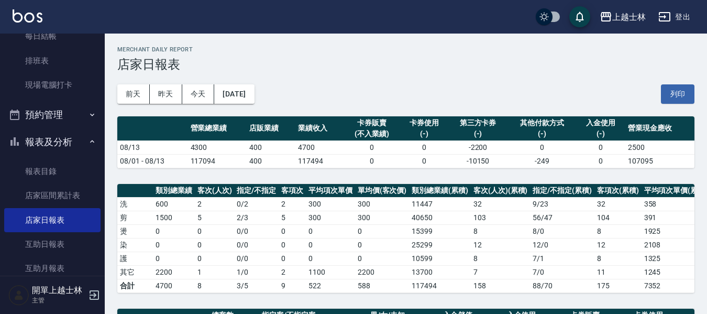
click at [452, 80] on div "前天 昨天 今天 2025/08/13 列印" at bounding box center [405, 94] width 577 height 45
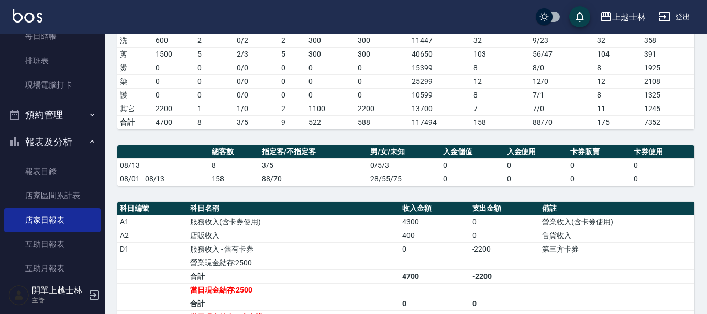
scroll to position [105, 0]
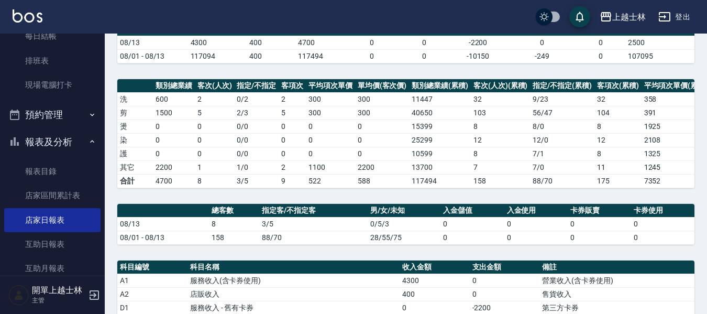
drag, startPoint x: 218, startPoint y: 211, endPoint x: 240, endPoint y: 218, distance: 23.0
click at [218, 211] on th "總客數" at bounding box center [234, 211] width 50 height 14
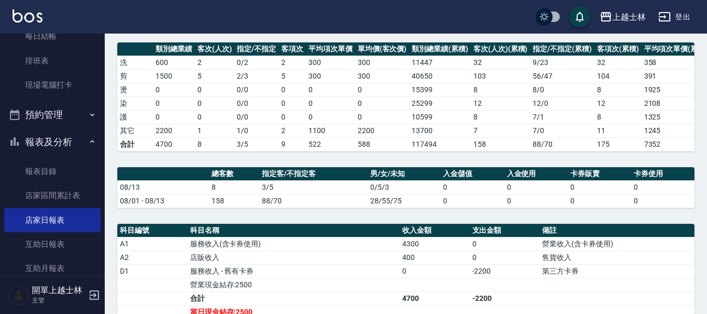
scroll to position [157, 0]
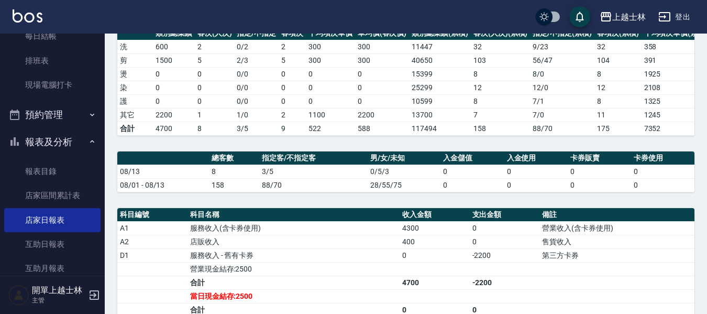
drag, startPoint x: 168, startPoint y: 5, endPoint x: 185, endPoint y: 18, distance: 21.0
click at [168, 5] on div "上越士林 登出" at bounding box center [353, 17] width 707 height 34
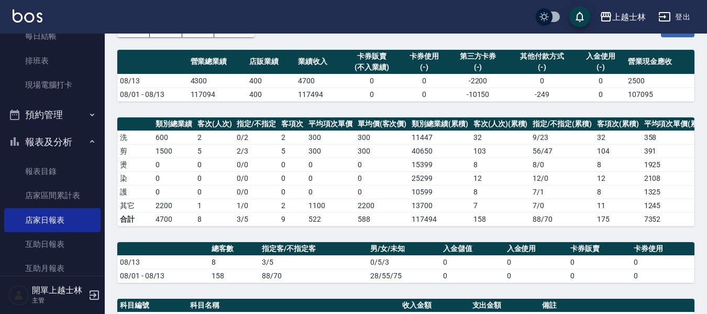
scroll to position [0, 0]
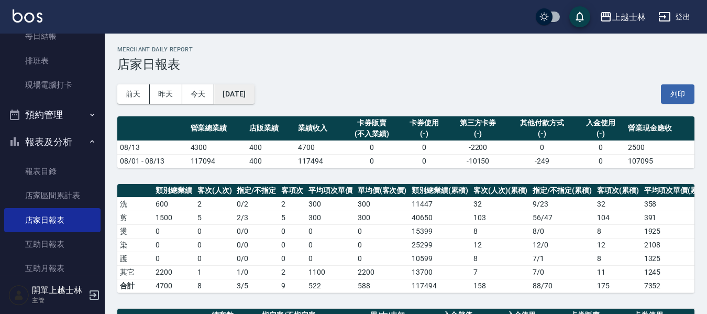
click at [254, 95] on button "2025/08/13" at bounding box center [234, 93] width 40 height 19
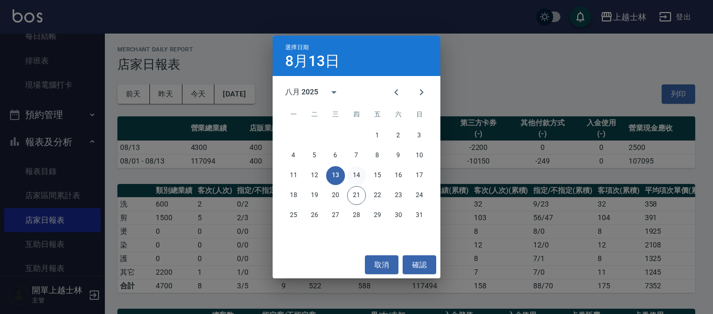
click at [361, 169] on button "14" at bounding box center [356, 175] width 19 height 19
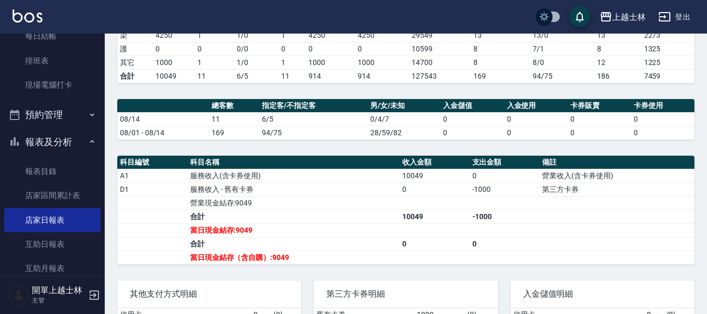
scroll to position [157, 0]
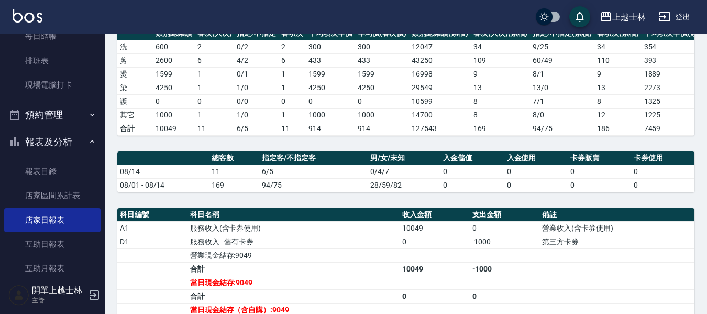
click at [200, 146] on div "上越士林 2025-08-14 店家日報表 列印時間： 2025-08-21-19:09 Merchant Daily Report 店家日報表 前天 昨天 …" at bounding box center [406, 185] width 603 height 618
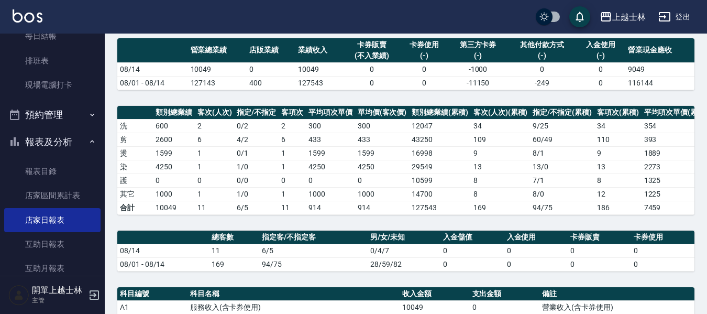
scroll to position [0, 0]
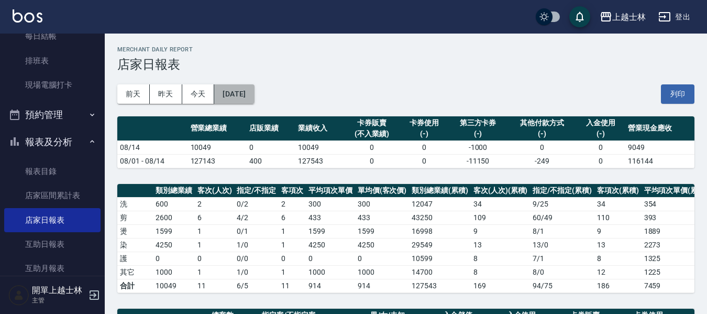
click at [249, 91] on button "2025/08/14" at bounding box center [234, 93] width 40 height 19
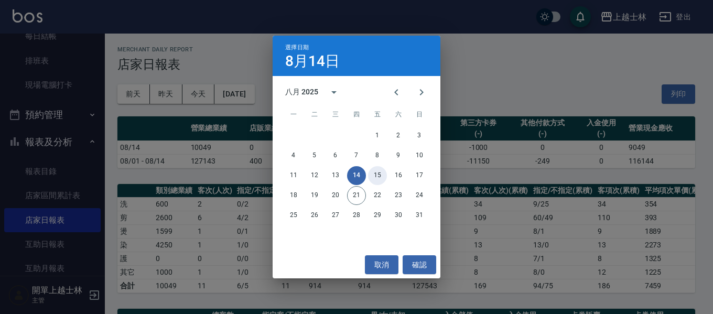
click at [376, 174] on button "15" at bounding box center [377, 175] width 19 height 19
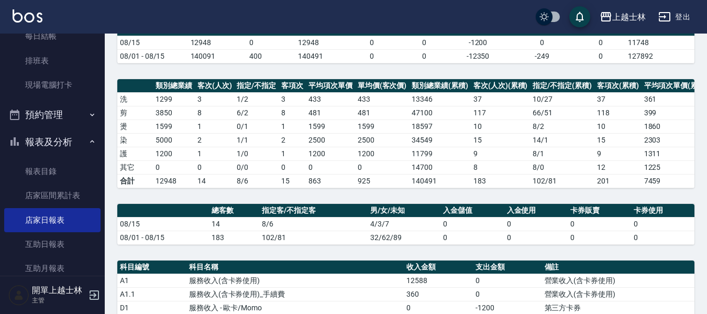
scroll to position [157, 0]
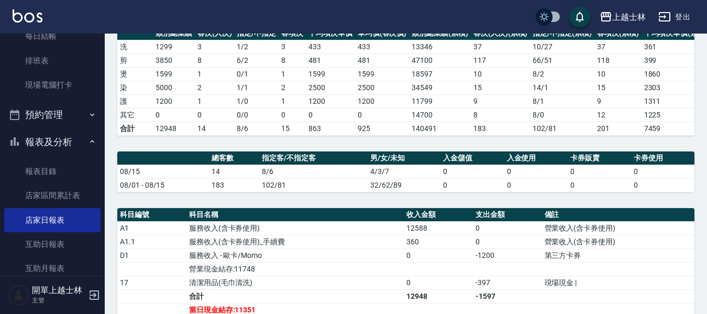
click at [149, 80] on td "燙" at bounding box center [135, 74] width 36 height 14
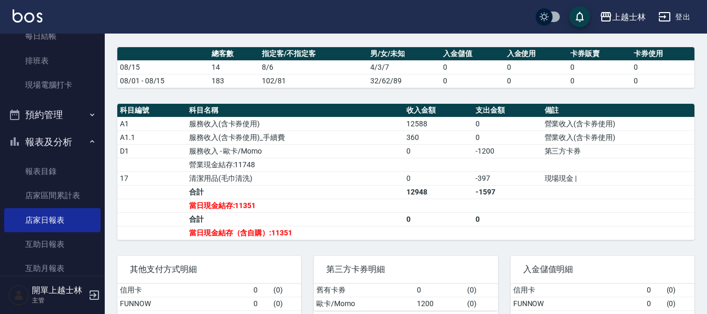
scroll to position [262, 0]
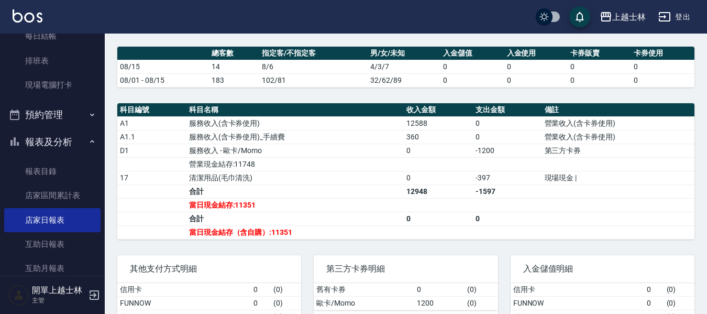
drag, startPoint x: 498, startPoint y: 191, endPoint x: 290, endPoint y: 134, distance: 216.2
click at [498, 184] on td "-397" at bounding box center [507, 178] width 69 height 14
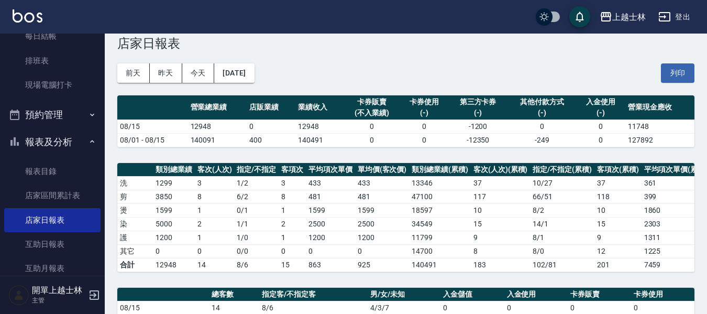
scroll to position [0, 0]
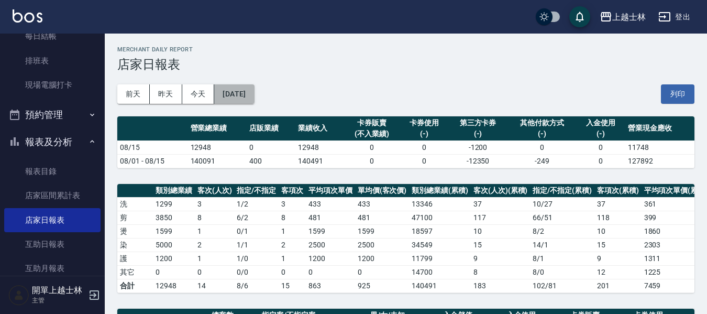
click at [254, 96] on button "2025/08/15" at bounding box center [234, 93] width 40 height 19
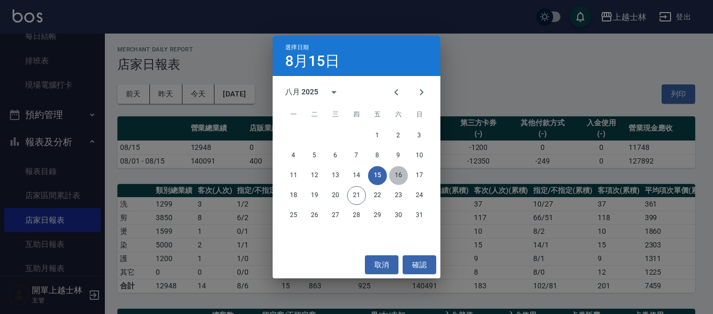
click at [397, 176] on button "16" at bounding box center [398, 175] width 19 height 19
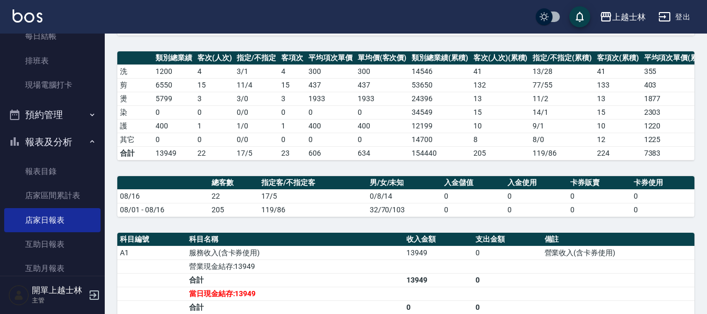
scroll to position [157, 0]
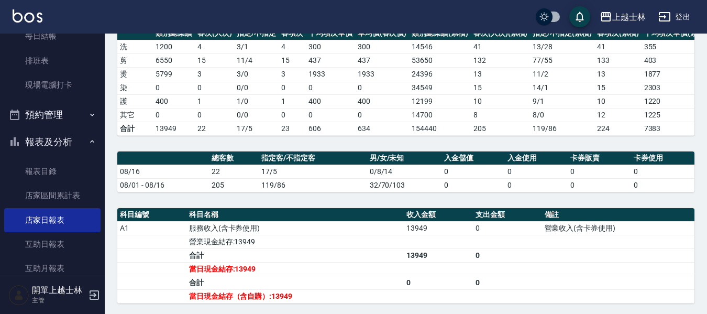
drag, startPoint x: 281, startPoint y: 176, endPoint x: 269, endPoint y: 161, distance: 19.3
click at [279, 172] on td "17/5" at bounding box center [313, 172] width 108 height 14
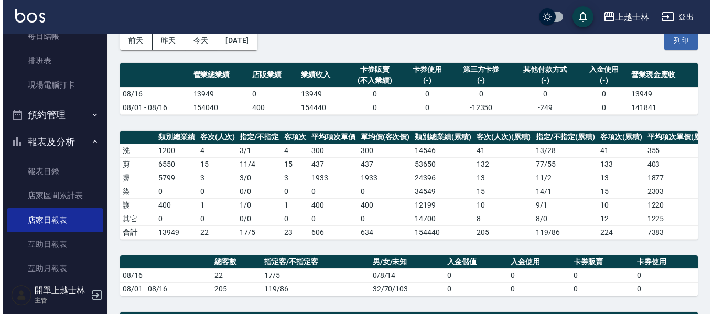
scroll to position [52, 0]
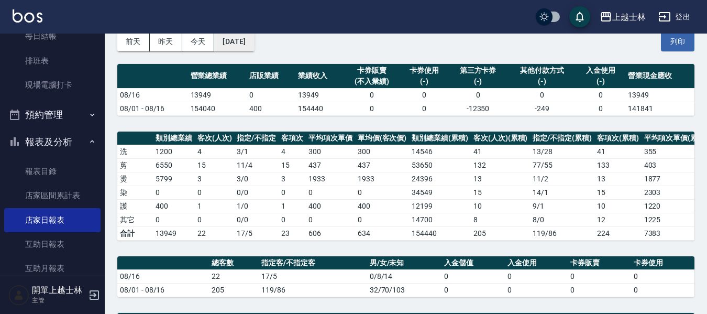
click at [254, 42] on button "2025/08/16" at bounding box center [234, 41] width 40 height 19
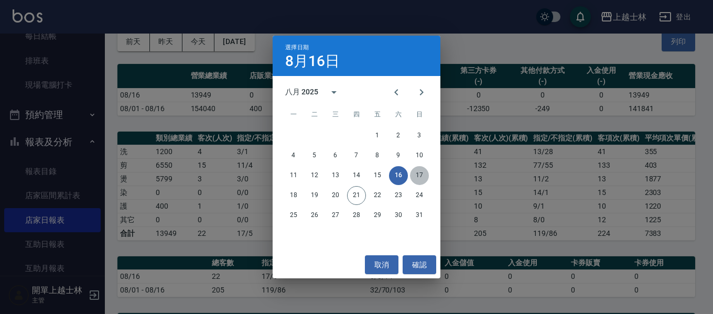
click at [422, 170] on button "17" at bounding box center [419, 175] width 19 height 19
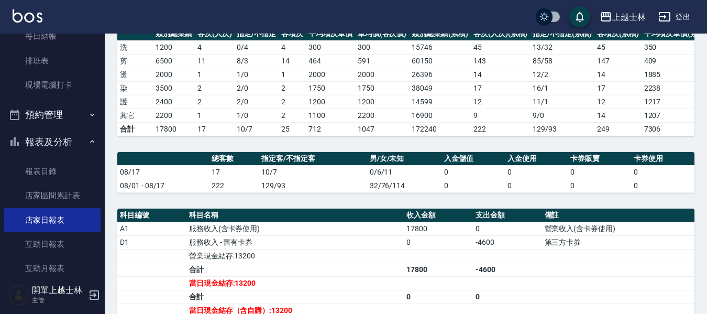
scroll to position [157, 0]
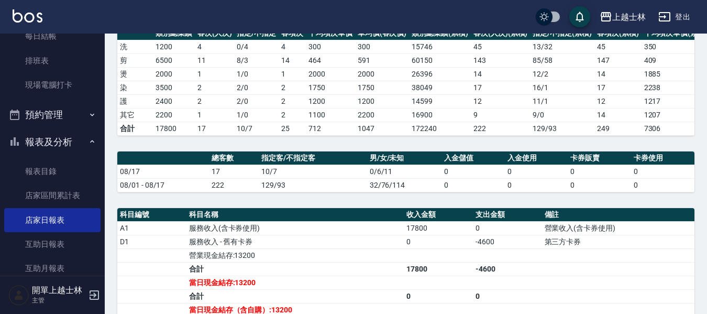
drag, startPoint x: 201, startPoint y: 176, endPoint x: 203, endPoint y: 165, distance: 11.7
click at [201, 176] on td "08/17" at bounding box center [163, 172] width 92 height 14
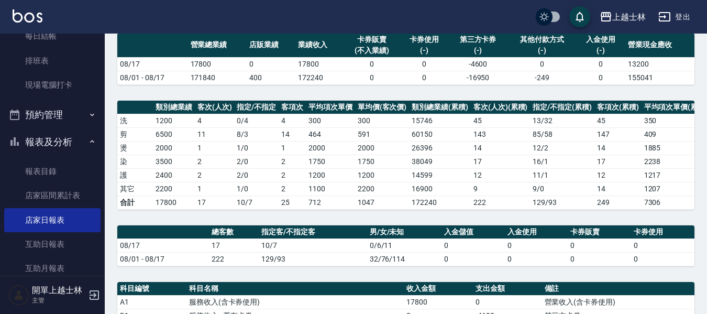
scroll to position [0, 0]
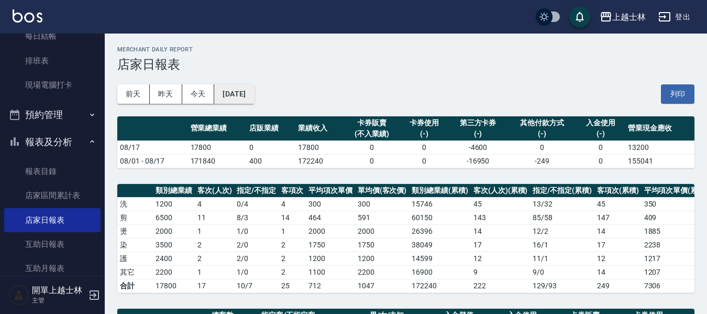
click at [245, 94] on button "2025/08/17" at bounding box center [234, 93] width 40 height 19
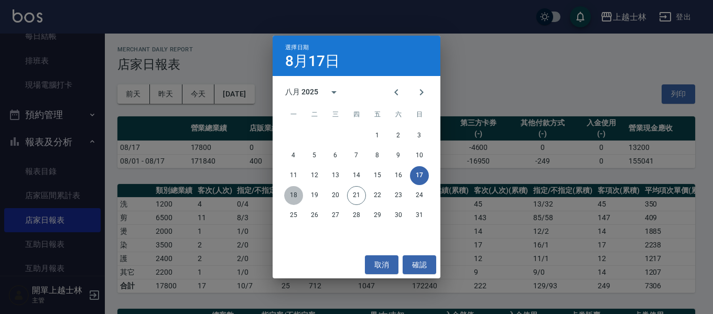
click at [296, 192] on button "18" at bounding box center [293, 195] width 19 height 19
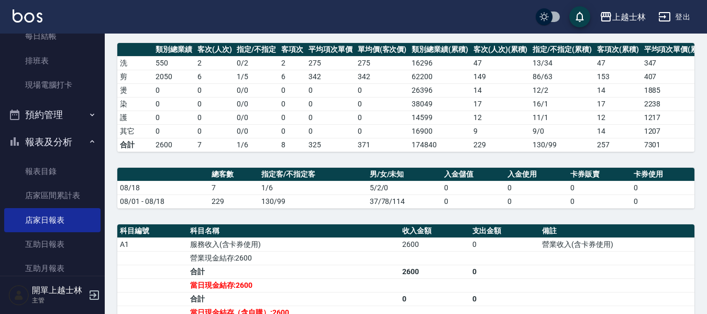
scroll to position [157, 0]
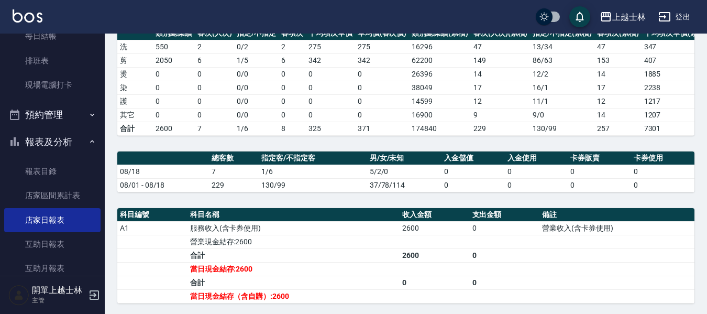
drag, startPoint x: 162, startPoint y: 92, endPoint x: 182, endPoint y: 94, distance: 20.0
click at [163, 92] on td "0" at bounding box center [174, 88] width 42 height 14
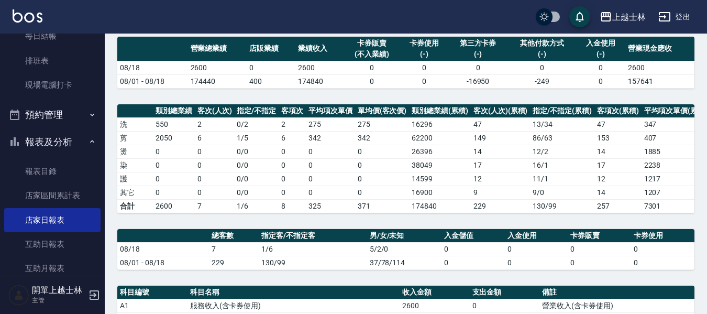
scroll to position [0, 0]
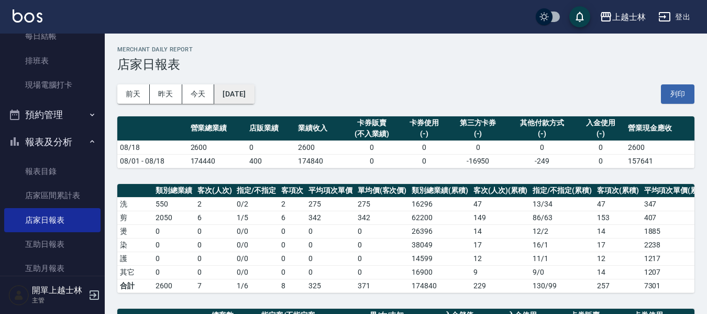
click at [247, 94] on button "2025/08/18" at bounding box center [234, 93] width 40 height 19
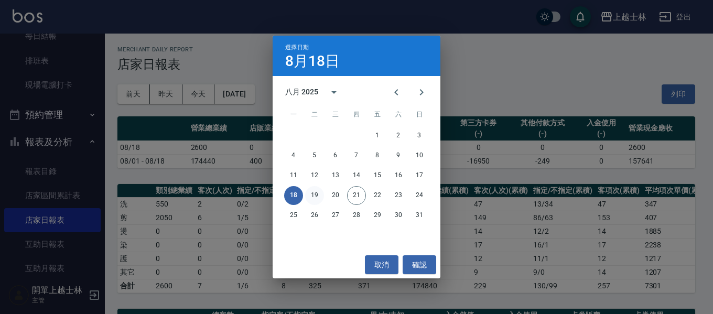
click at [318, 195] on button "19" at bounding box center [314, 195] width 19 height 19
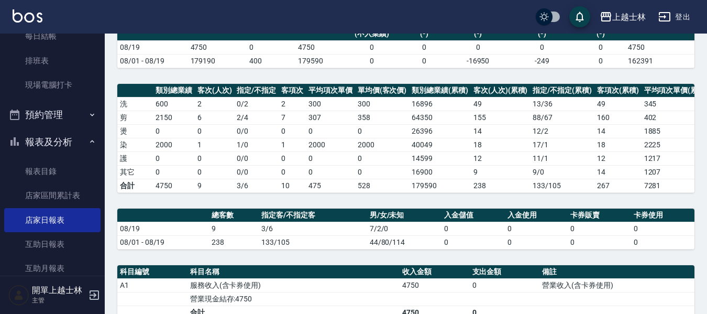
scroll to position [157, 0]
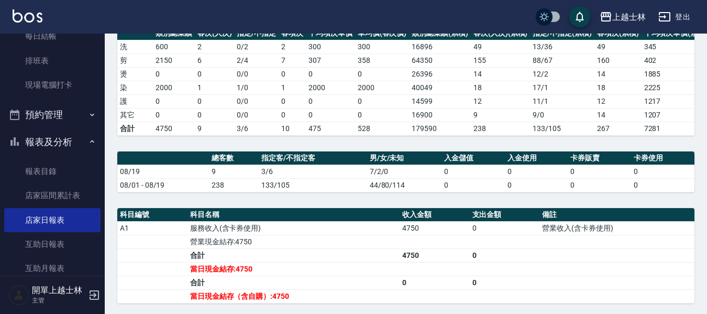
drag, startPoint x: 194, startPoint y: 165, endPoint x: 173, endPoint y: 146, distance: 27.8
click at [194, 165] on th "a dense table" at bounding box center [163, 158] width 92 height 14
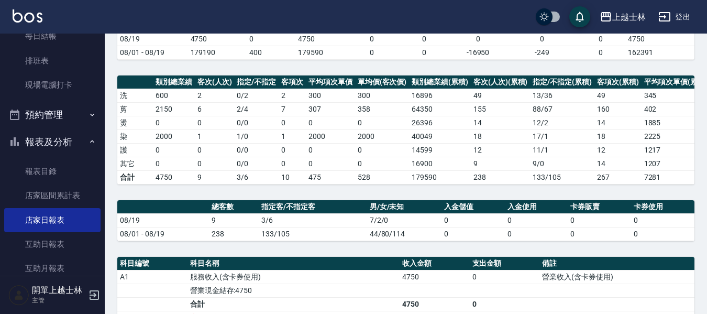
scroll to position [0, 0]
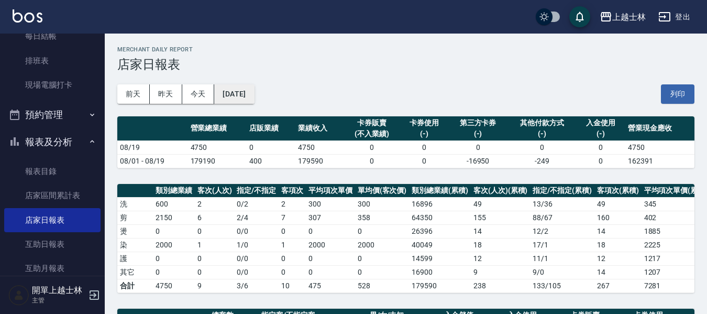
click at [244, 94] on button "2025/08/19" at bounding box center [234, 93] width 40 height 19
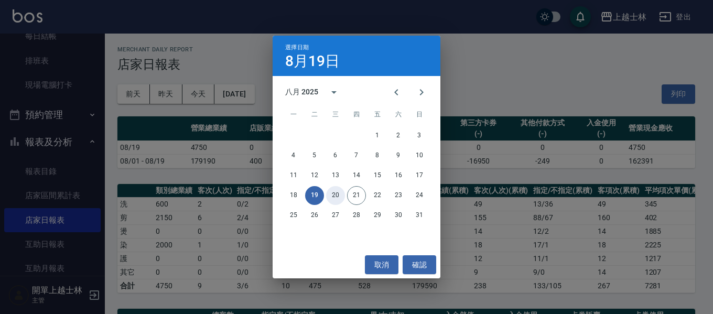
click at [333, 194] on button "20" at bounding box center [335, 195] width 19 height 19
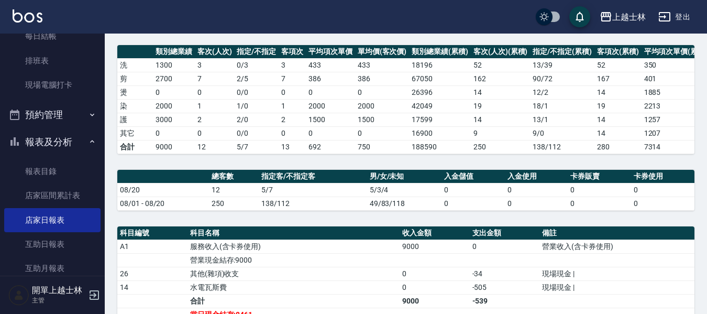
scroll to position [157, 0]
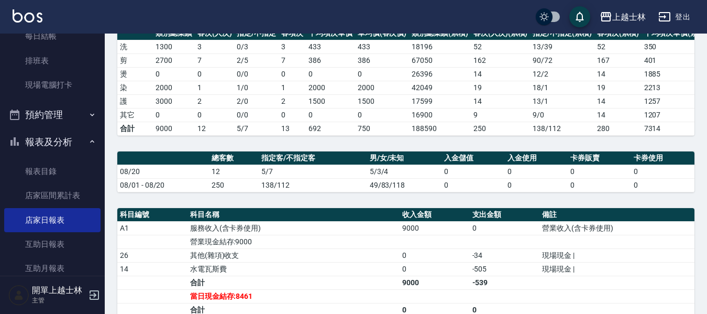
drag, startPoint x: 132, startPoint y: 75, endPoint x: 145, endPoint y: 94, distance: 23.0
click at [132, 75] on td "燙" at bounding box center [135, 74] width 36 height 14
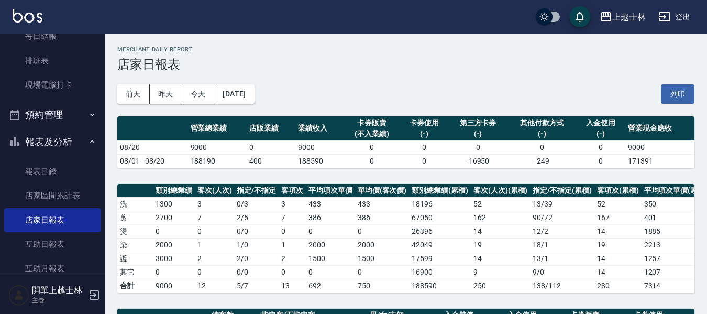
drag, startPoint x: 142, startPoint y: 156, endPoint x: 247, endPoint y: 166, distance: 105.8
click at [145, 156] on td "08/01 - 08/20" at bounding box center [152, 161] width 71 height 14
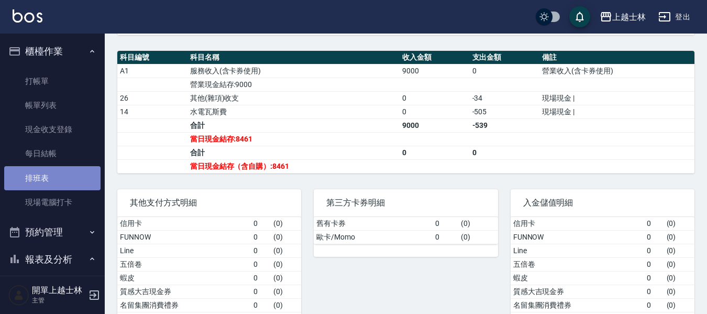
click at [52, 169] on link "排班表" at bounding box center [52, 178] width 96 height 24
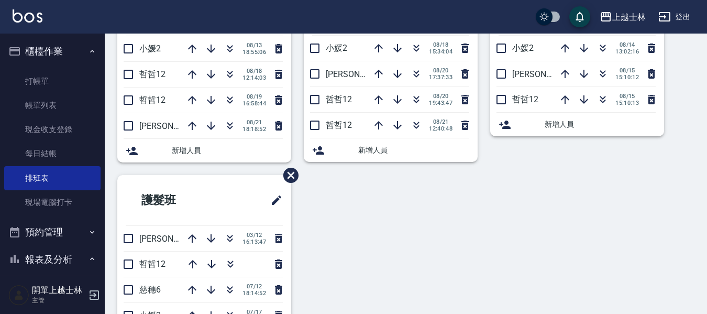
scroll to position [74, 0]
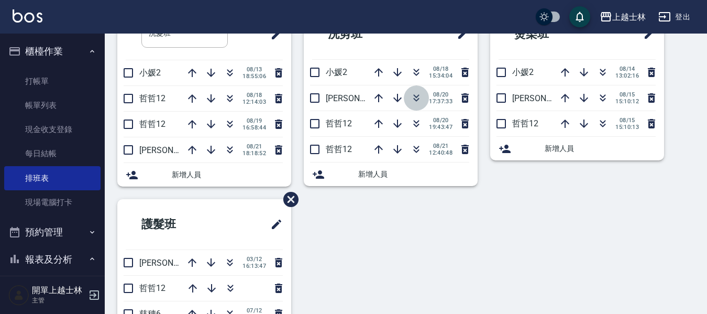
click at [416, 101] on icon "button" at bounding box center [417, 100] width 6 height 4
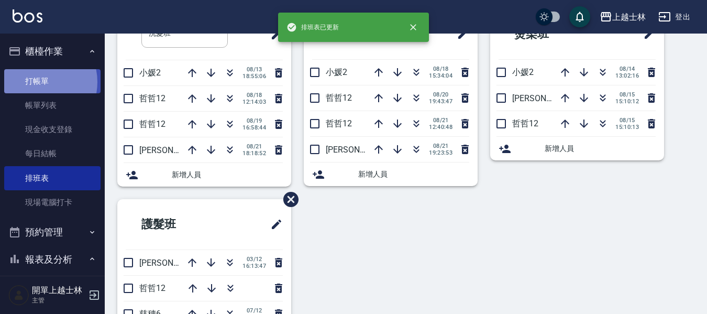
click at [34, 82] on link "打帳單" at bounding box center [52, 81] width 96 height 24
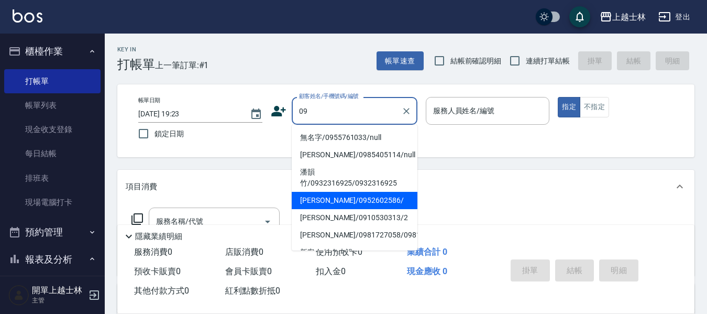
type input "[PERSON_NAME]/0952602586/"
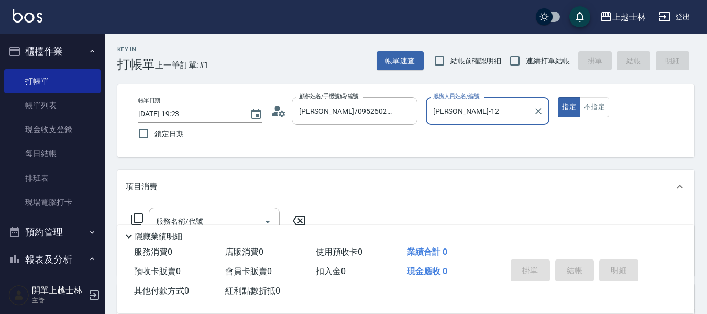
type input "哲哲-12"
click at [558, 97] on button "指定" at bounding box center [569, 107] width 23 height 20
type button "true"
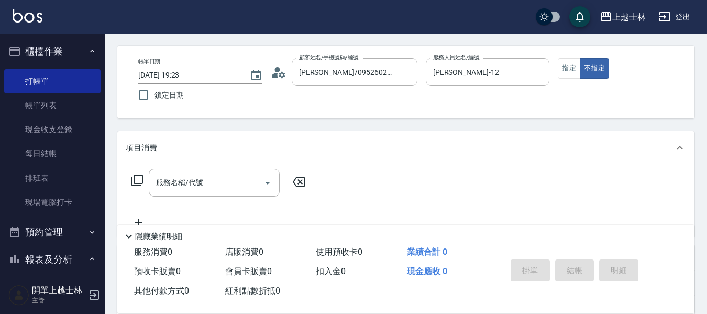
scroll to position [52, 0]
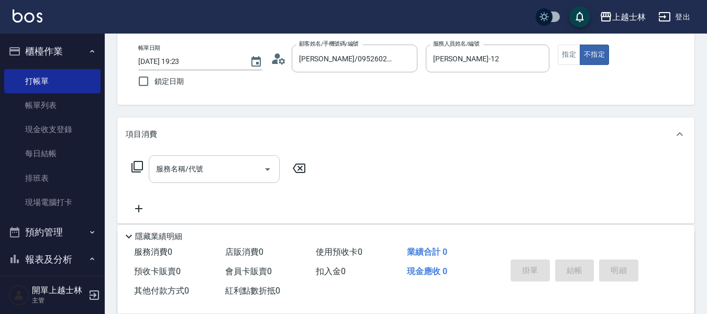
click at [184, 165] on div "服務名稱/代號 服務名稱/代號" at bounding box center [214, 169] width 131 height 28
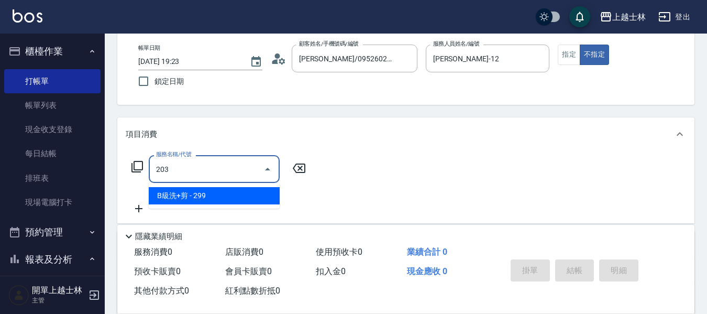
type input "B級洗+剪(203)"
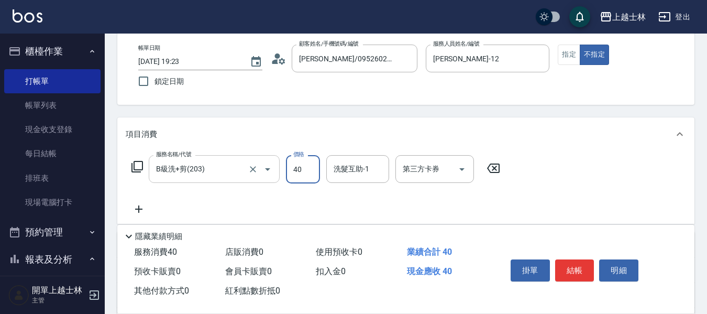
type input "400"
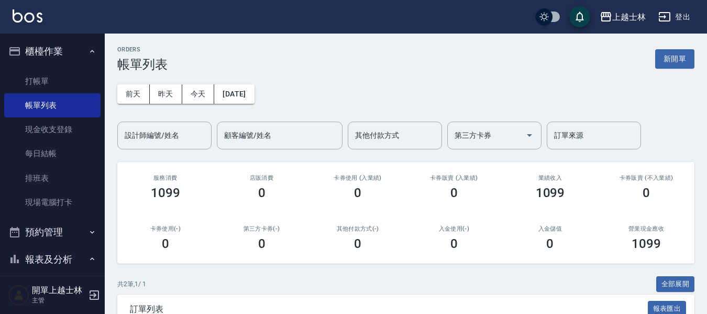
click at [48, 68] on ul "打帳單 帳單列表 現金收支登錄 每日結帳 排班表 現場電腦打卡" at bounding box center [52, 142] width 96 height 154
click at [49, 73] on link "打帳單" at bounding box center [52, 81] width 96 height 24
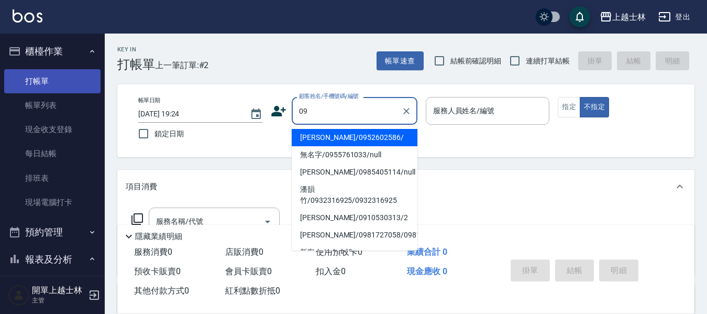
type input "[PERSON_NAME]/0952602586/"
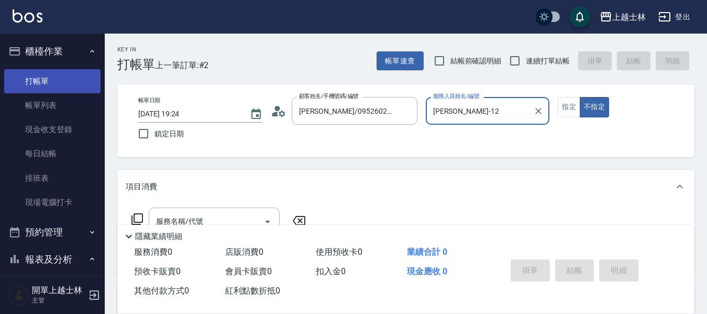
type input "哲哲-12"
click at [580, 97] on button "不指定" at bounding box center [594, 107] width 29 height 20
type button "false"
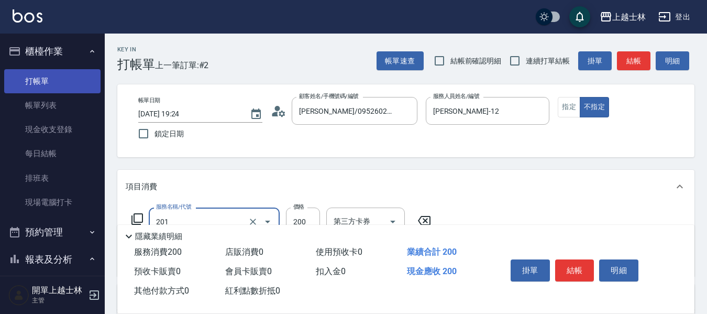
type input "B級單剪(201)"
type input "250"
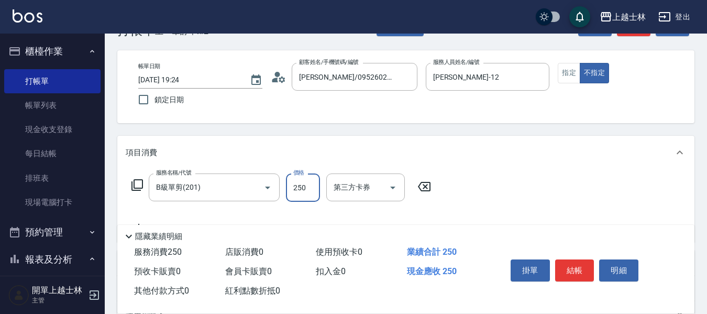
scroll to position [52, 0]
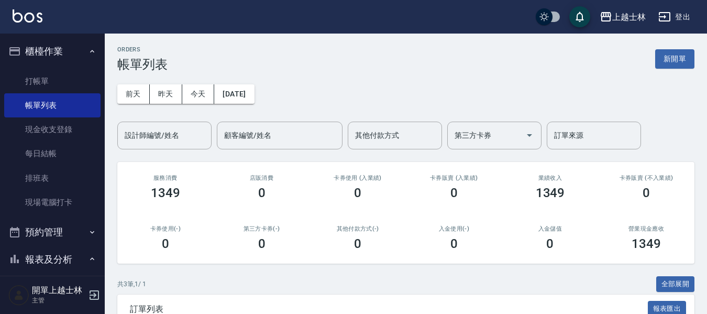
scroll to position [159, 0]
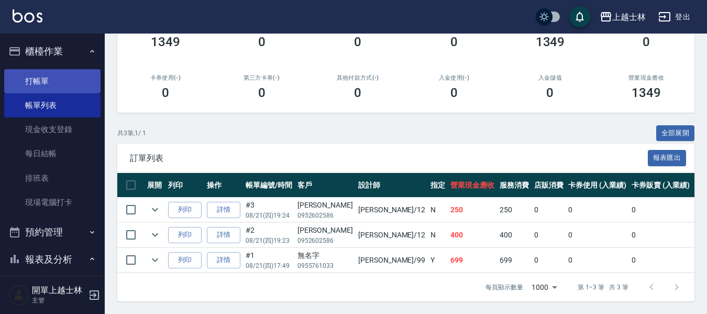
click at [37, 74] on link "打帳單" at bounding box center [52, 81] width 96 height 24
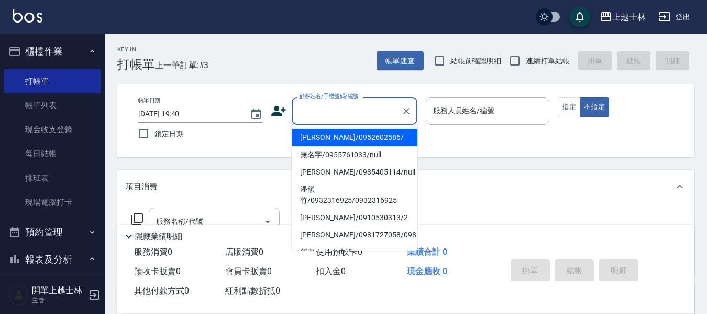
click at [340, 113] on input "顧客姓名/手機號碼/編號" at bounding box center [347, 111] width 101 height 18
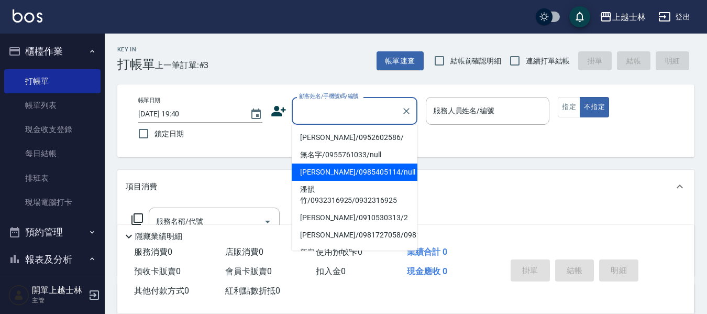
click at [366, 172] on li "[PERSON_NAME]/0985405114/null" at bounding box center [355, 171] width 126 height 17
type input "[PERSON_NAME]/0985405114/null"
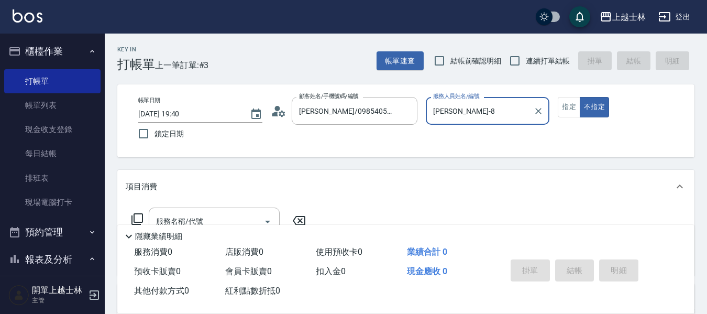
type input "妤煊-8"
click at [572, 107] on button "指定" at bounding box center [569, 107] width 23 height 20
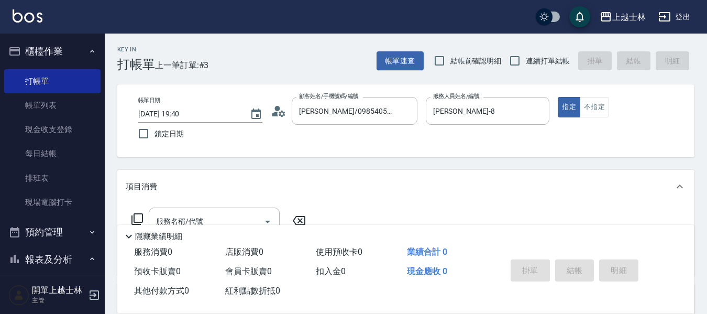
click at [122, 233] on span "隱藏業績明細" at bounding box center [405, 236] width 577 height 13
click at [126, 232] on icon at bounding box center [129, 236] width 13 height 13
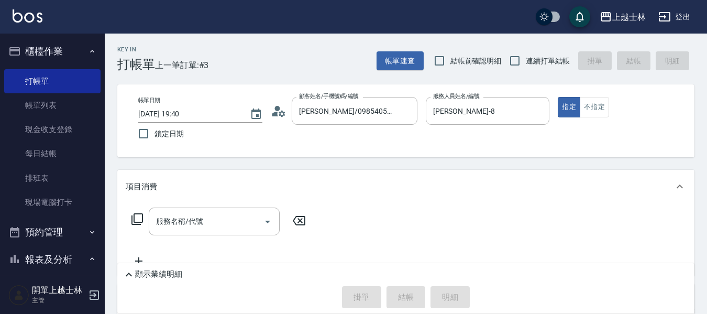
click at [138, 222] on icon at bounding box center [137, 219] width 13 height 13
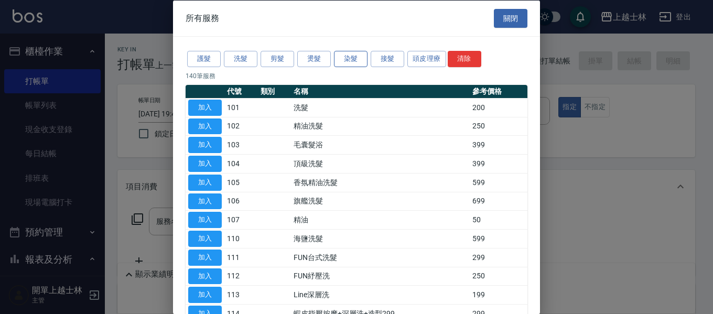
click at [349, 57] on button "染髮" at bounding box center [351, 59] width 34 height 16
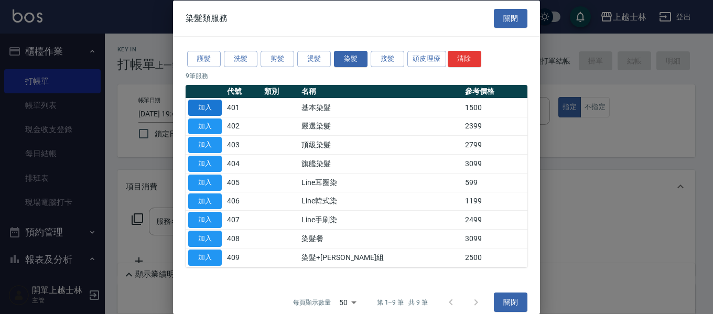
click at [203, 106] on button "加入" at bounding box center [205, 107] width 34 height 16
type input "基本染髮(401)"
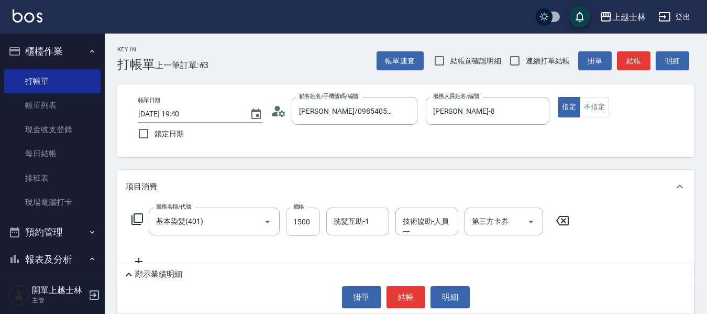
click at [309, 216] on input "1500" at bounding box center [303, 222] width 34 height 28
click at [299, 216] on input "180" at bounding box center [303, 222] width 34 height 28
type input "1800"
click at [620, 54] on button "結帳" at bounding box center [634, 60] width 34 height 19
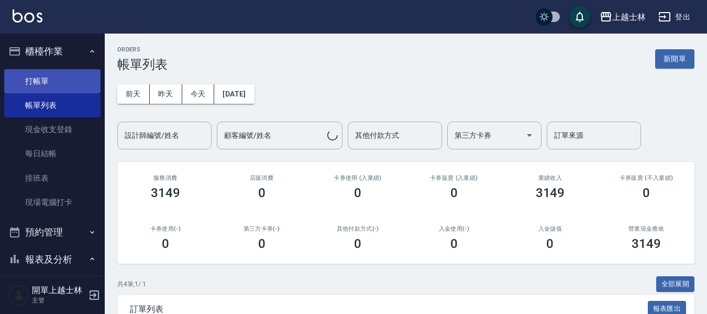
click at [48, 75] on link "打帳單" at bounding box center [52, 81] width 96 height 24
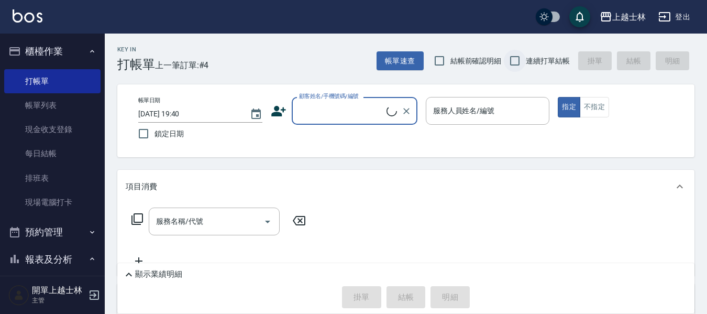
click at [510, 56] on input "連續打單結帳" at bounding box center [515, 61] width 22 height 22
checkbox input "true"
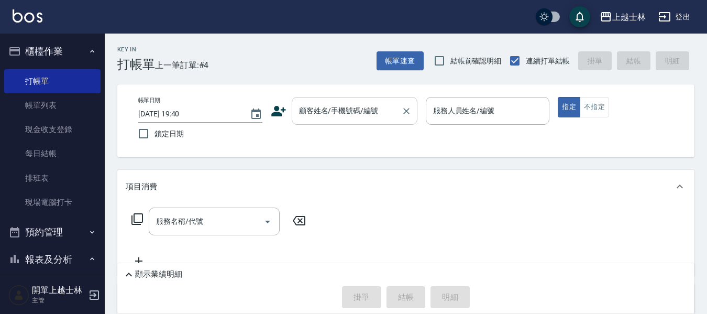
click at [330, 115] on input "顧客姓名/手機號碼/編號" at bounding box center [347, 111] width 101 height 18
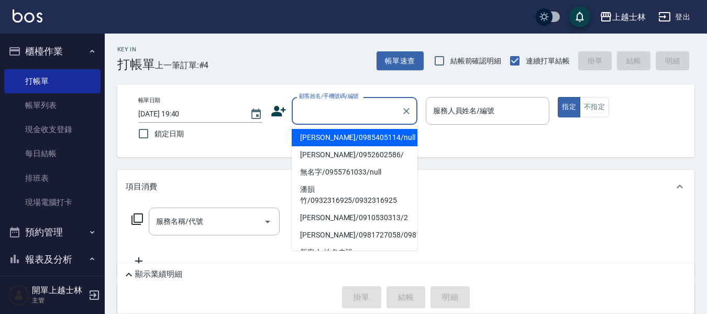
click at [340, 137] on li "[PERSON_NAME]/0985405114/null" at bounding box center [355, 137] width 126 height 17
type input "[PERSON_NAME]/0985405114/null"
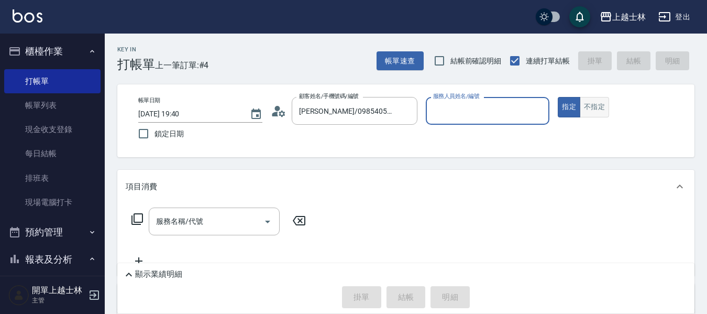
click at [604, 97] on button "不指定" at bounding box center [594, 107] width 29 height 20
type input "妤煊-8"
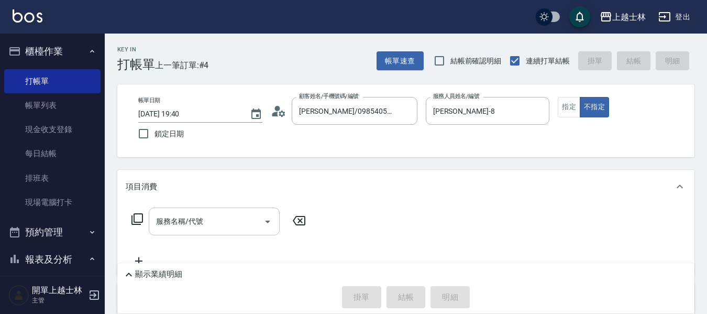
click at [221, 217] on input "服務名稱/代號" at bounding box center [207, 221] width 106 height 18
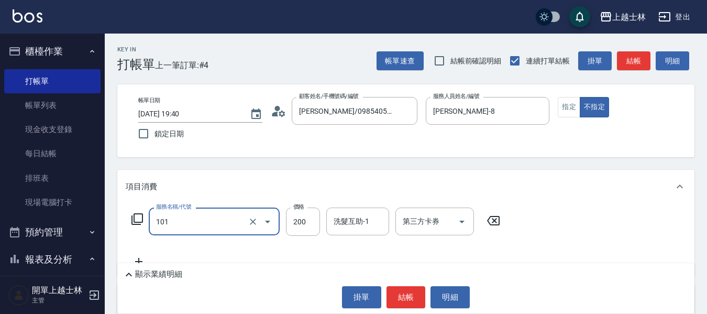
type input "洗髮(101)"
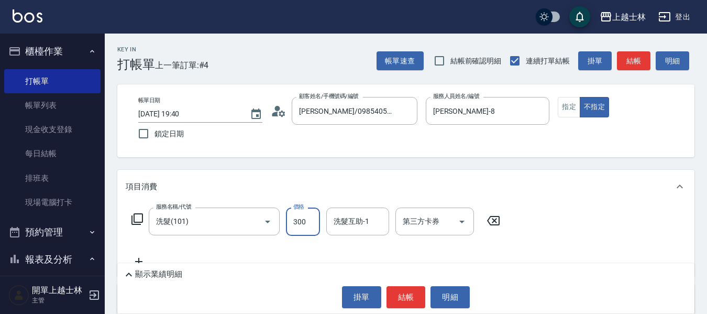
type input "300"
click at [645, 62] on button "結帳" at bounding box center [634, 60] width 34 height 19
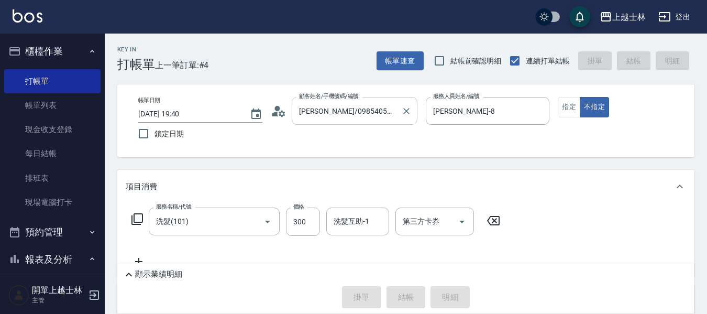
type input "2025/08/21 19:41"
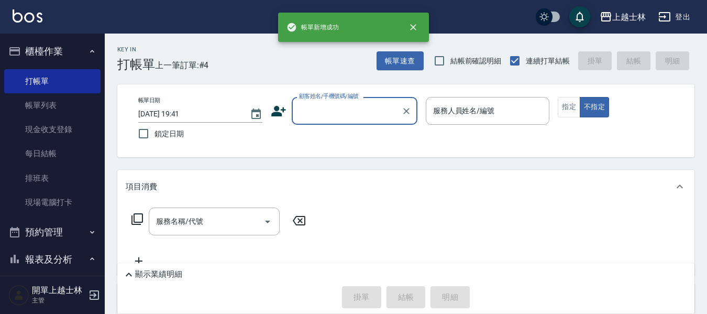
click at [354, 111] on input "顧客姓名/手機號碼/編號" at bounding box center [347, 111] width 101 height 18
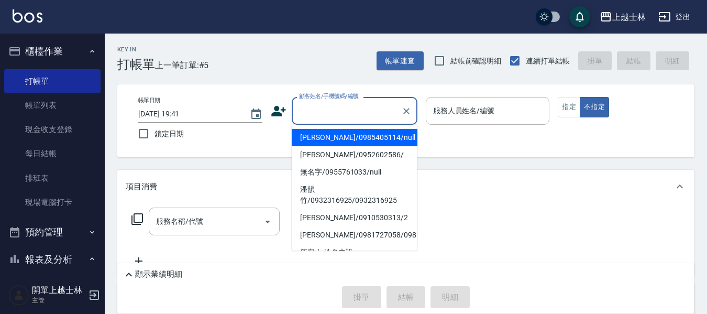
click at [351, 135] on li "[PERSON_NAME]/0985405114/null" at bounding box center [355, 137] width 126 height 17
type input "[PERSON_NAME]/0985405114/null"
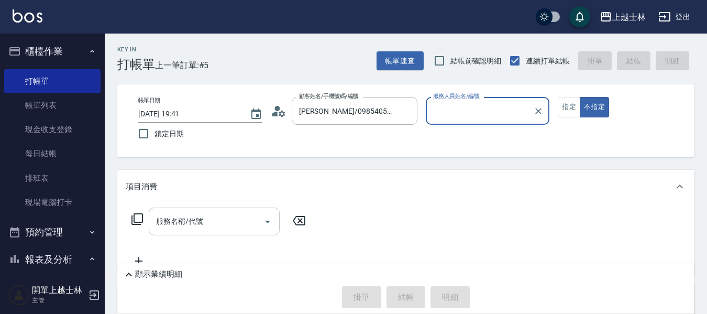
type input "妤煊-8"
click at [181, 215] on input "服務名稱/代號" at bounding box center [207, 221] width 106 height 18
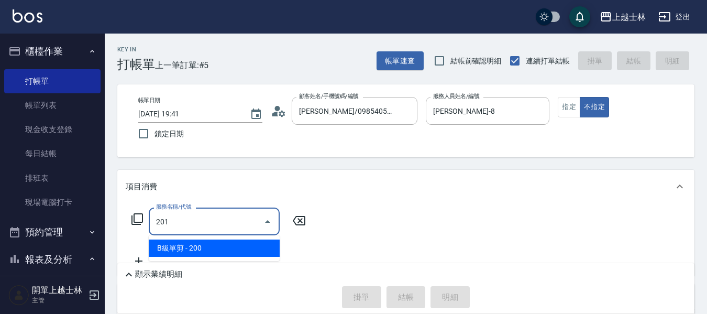
type input "B級單剪(201)"
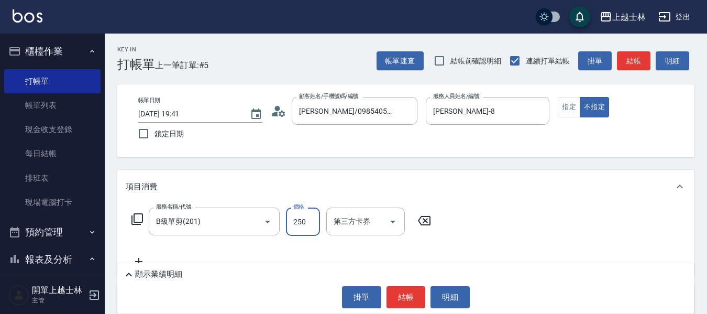
type input "250"
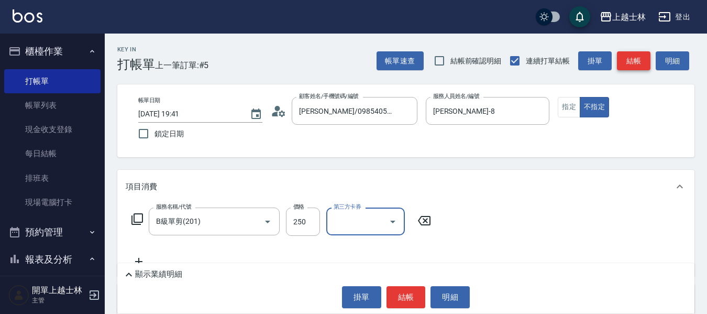
click at [641, 54] on button "結帳" at bounding box center [634, 60] width 34 height 19
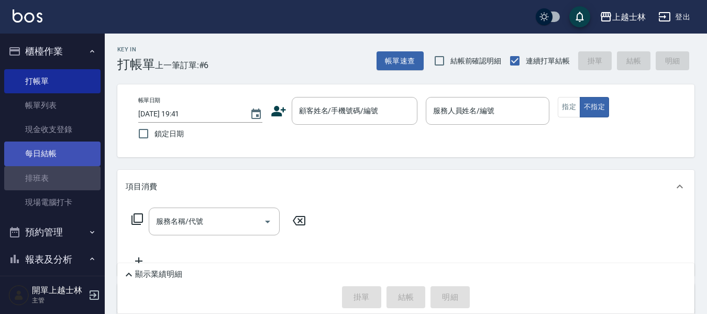
drag, startPoint x: 57, startPoint y: 178, endPoint x: 46, endPoint y: 161, distance: 19.6
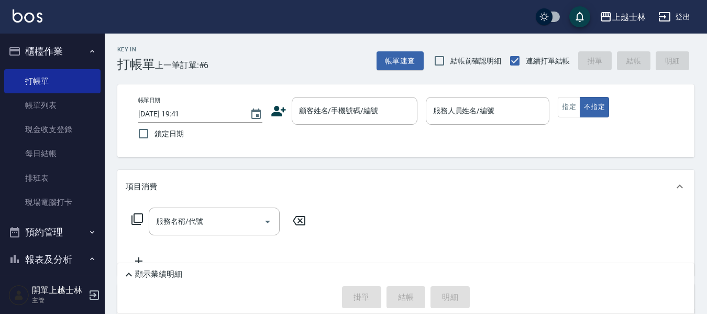
drag, startPoint x: 46, startPoint y: 161, endPoint x: 2, endPoint y: 166, distance: 44.3
click at [0, 159] on nav "櫃檯作業 打帳單 帳單列表 現金收支登錄 每日結帳 排班表 現場電腦打卡 預約管理 預約管理 單日預約紀錄 單週預約紀錄 報表及分析 報表目錄 店家區間累計表…" at bounding box center [52, 155] width 105 height 242
drag, startPoint x: 53, startPoint y: 148, endPoint x: 0, endPoint y: 300, distance: 161.6
click at [54, 148] on link "每日結帳" at bounding box center [52, 153] width 96 height 24
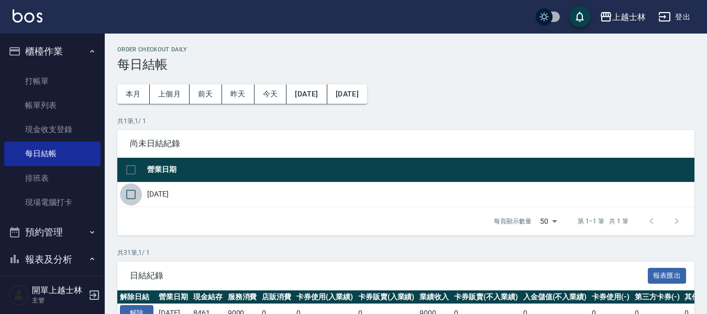
click at [131, 197] on input "checkbox" at bounding box center [131, 194] width 22 height 22
checkbox input "true"
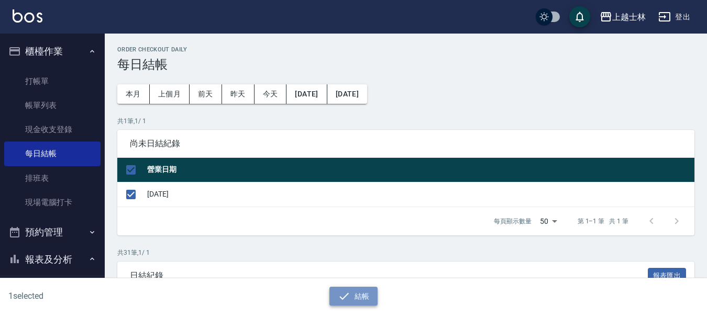
click at [335, 293] on button "結帳" at bounding box center [354, 296] width 49 height 19
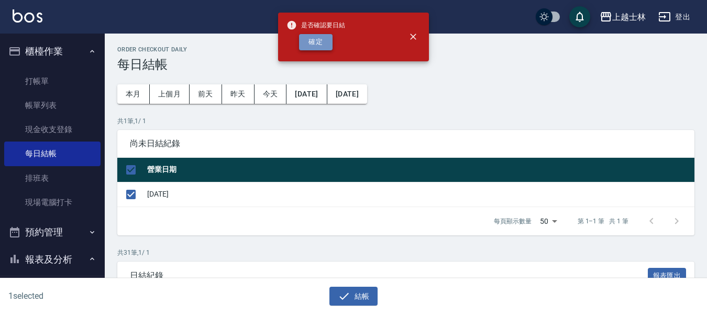
click at [326, 37] on button "確定" at bounding box center [316, 42] width 34 height 16
checkbox input "false"
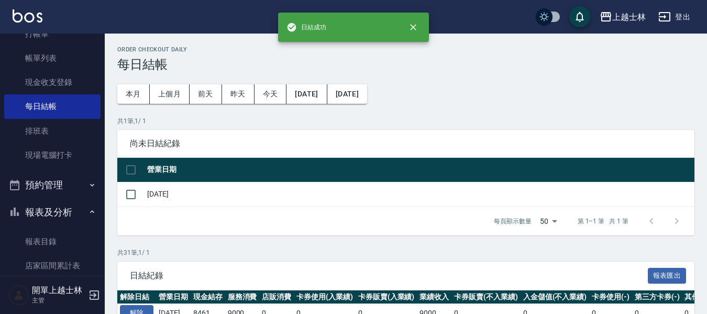
scroll to position [105, 0]
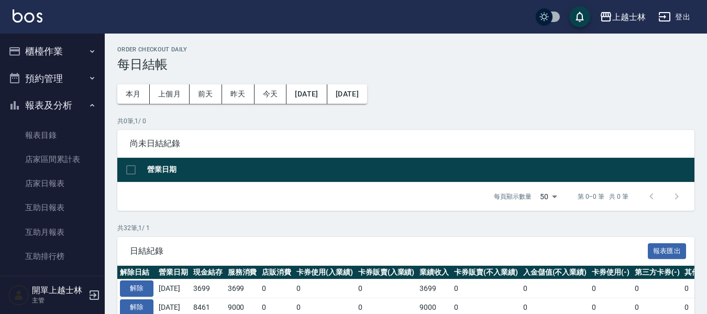
scroll to position [262, 0]
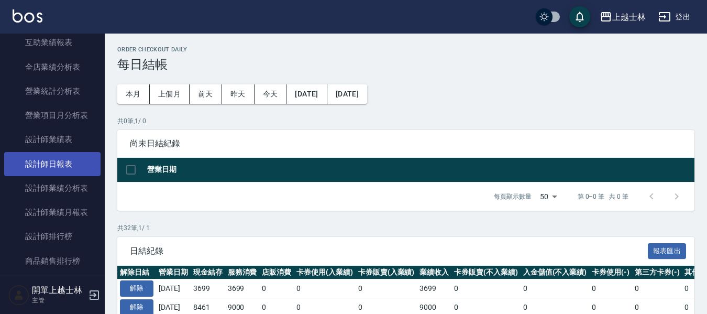
click at [72, 166] on link "設計師日報表" at bounding box center [52, 164] width 96 height 24
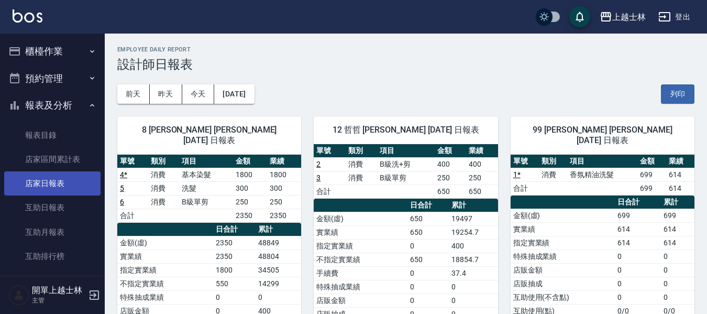
click at [63, 184] on link "店家日報表" at bounding box center [52, 183] width 96 height 24
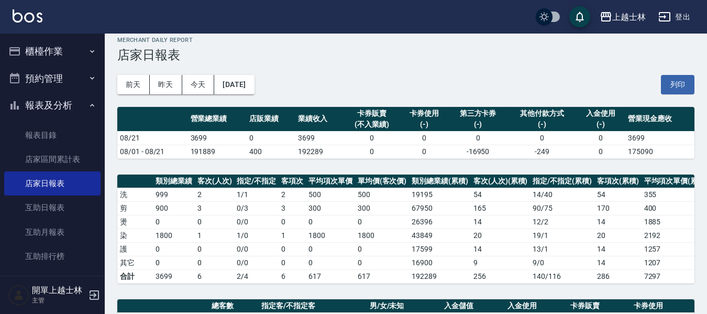
drag, startPoint x: 497, startPoint y: 189, endPoint x: 506, endPoint y: 181, distance: 11.5
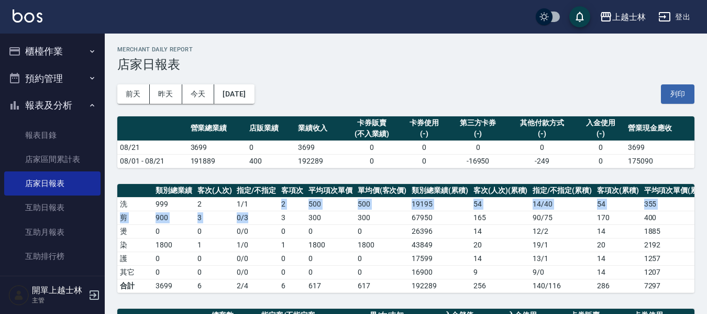
drag, startPoint x: 506, startPoint y: 181, endPoint x: 263, endPoint y: 214, distance: 245.4
click at [263, 213] on tbody "洗 999 2 1 / 1 2 500 500 19195 54 14 / 40 54 355 355 剪 900 3 0 / 3 3 300 300 679…" at bounding box center [451, 244] width 668 height 95
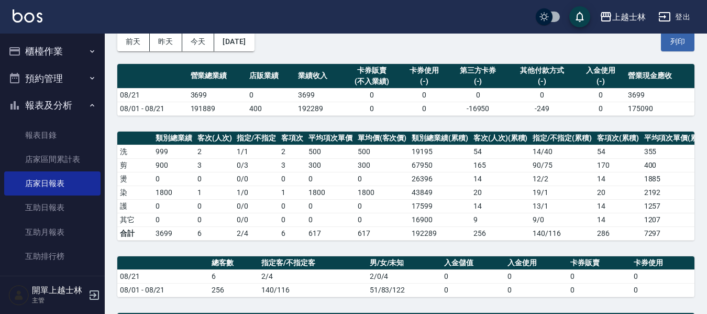
click at [322, 269] on th "指定客/不指定客" at bounding box center [313, 263] width 108 height 14
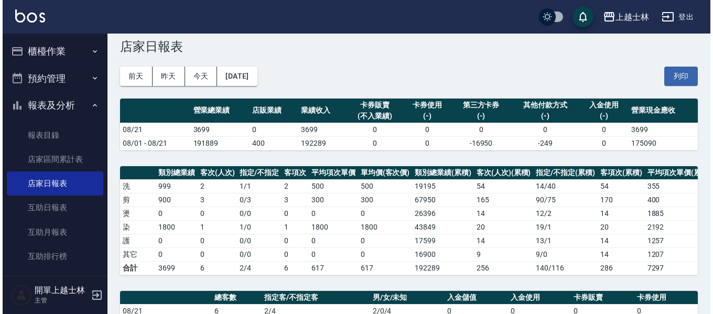
scroll to position [0, 0]
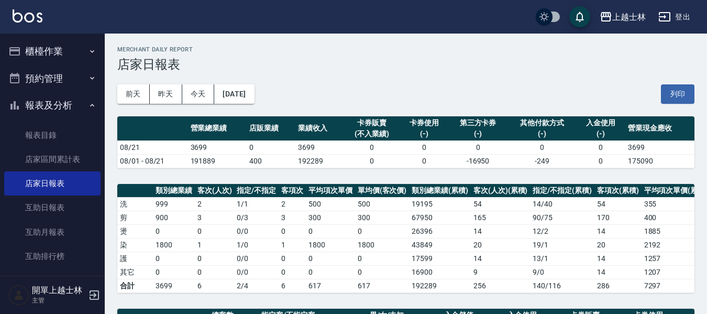
click at [61, 58] on button "櫃檯作業" at bounding box center [52, 51] width 96 height 27
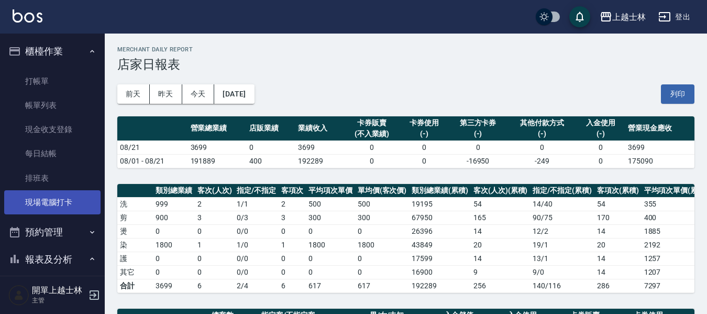
click at [36, 203] on link "現場電腦打卡" at bounding box center [52, 202] width 96 height 24
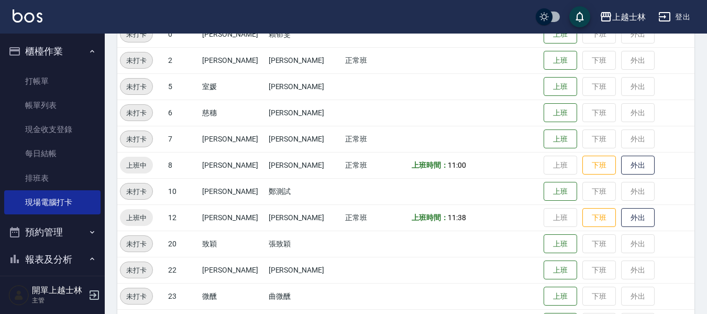
scroll to position [157, 0]
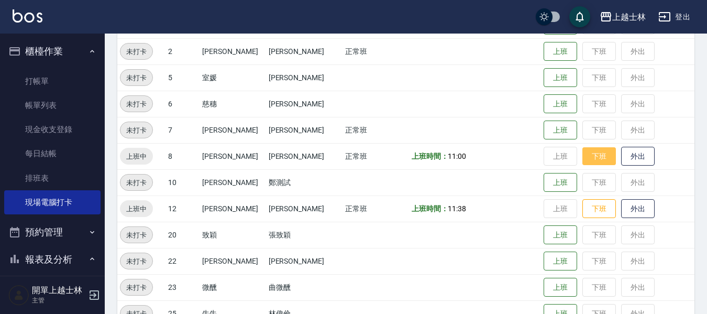
click at [583, 160] on button "下班" at bounding box center [600, 156] width 34 height 18
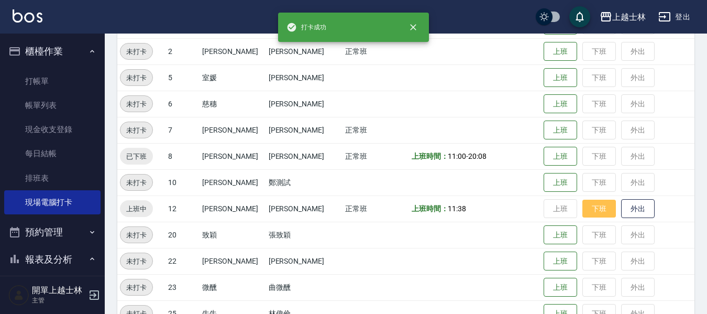
click at [588, 211] on button "下班" at bounding box center [600, 209] width 34 height 18
